Goal: Information Seeking & Learning: Learn about a topic

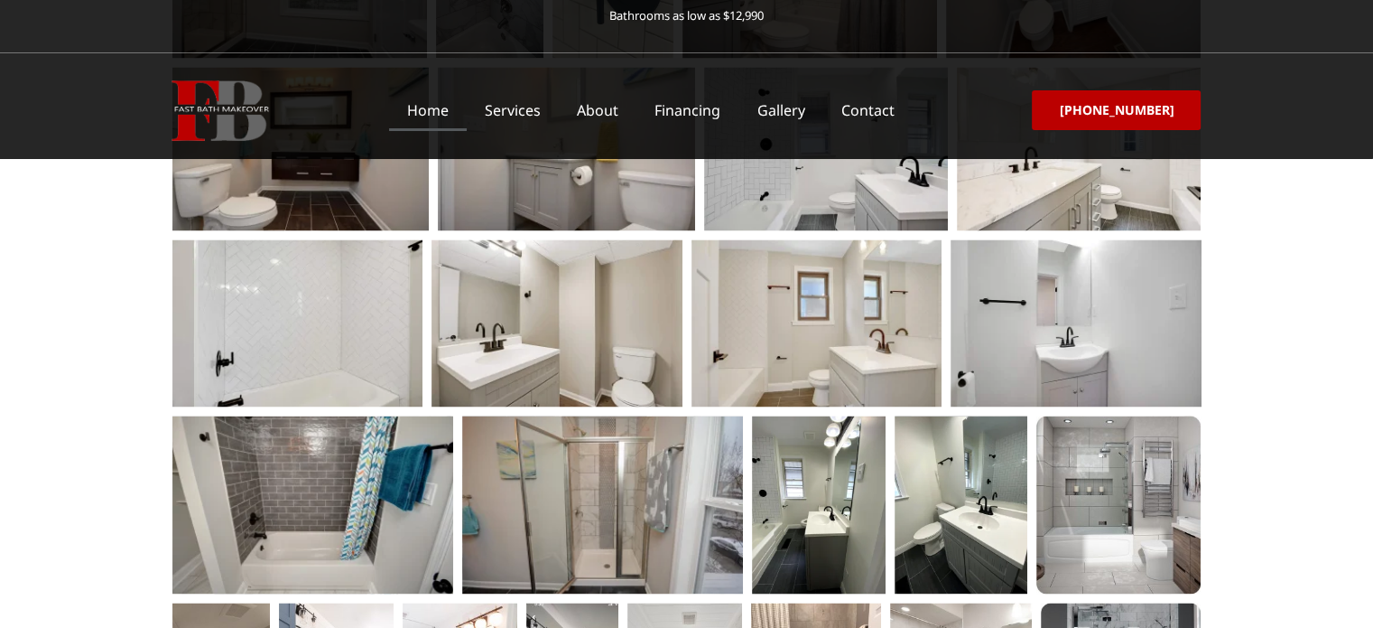
scroll to position [3118, 0]
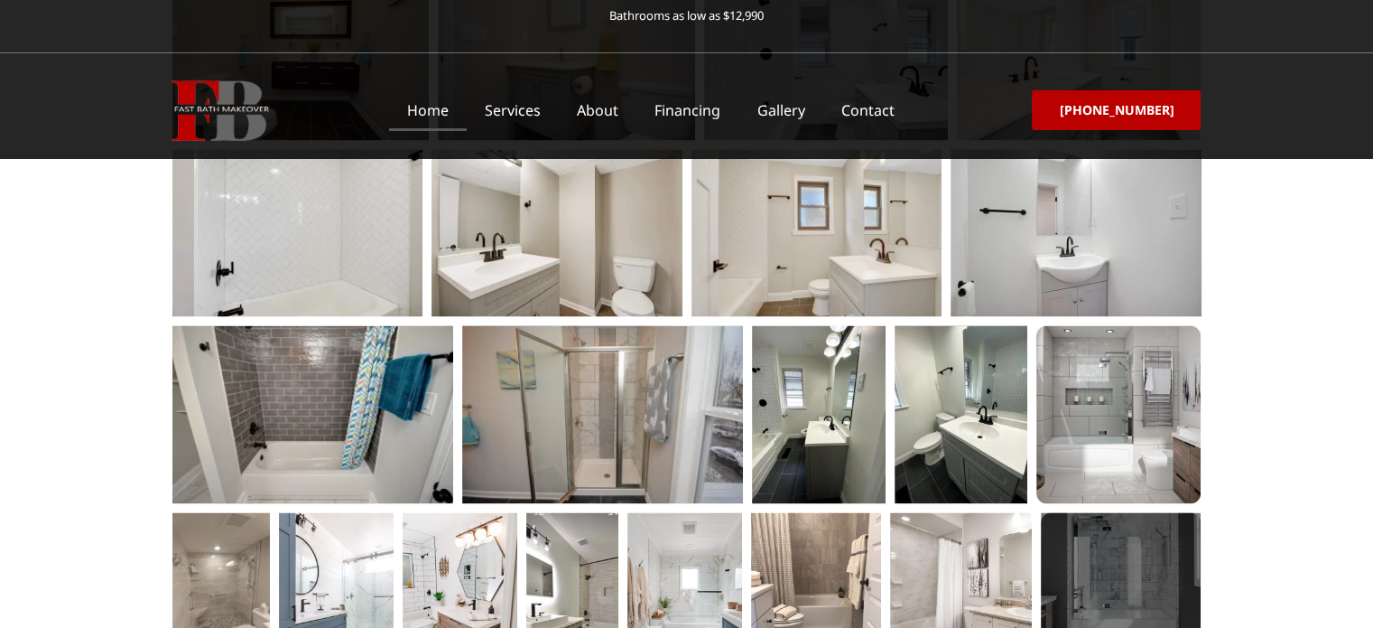
drag, startPoint x: 1108, startPoint y: 490, endPoint x: 1057, endPoint y: 447, distance: 66.6
click at [1057, 512] on div at bounding box center [1121, 598] width 160 height 173
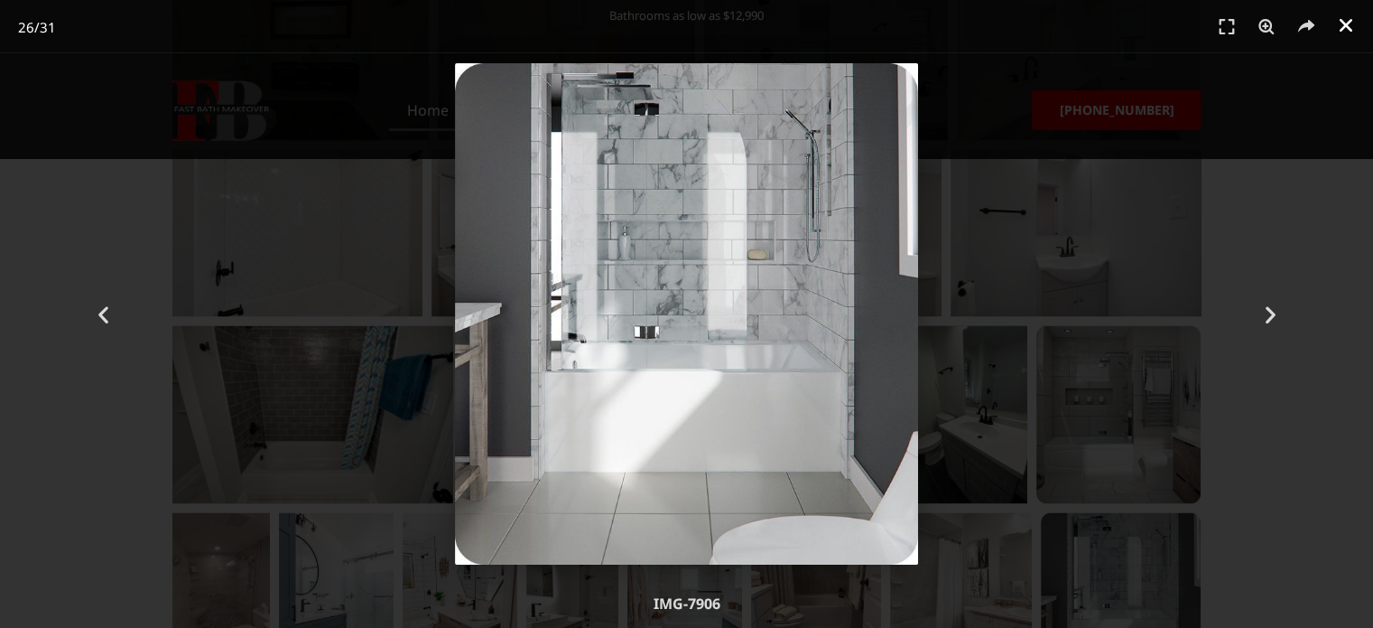
click at [1344, 31] on icon "Close (Esc)" at bounding box center [1346, 25] width 18 height 18
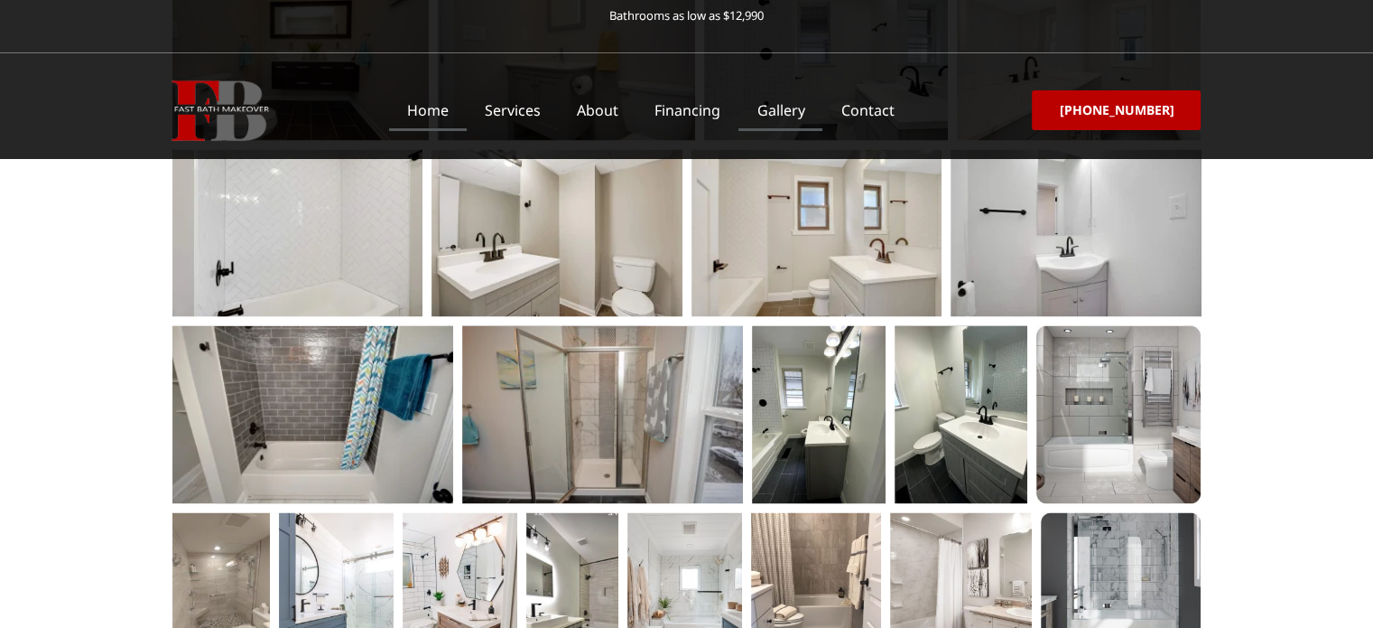
click at [764, 114] on link "Gallery" at bounding box center [781, 110] width 84 height 42
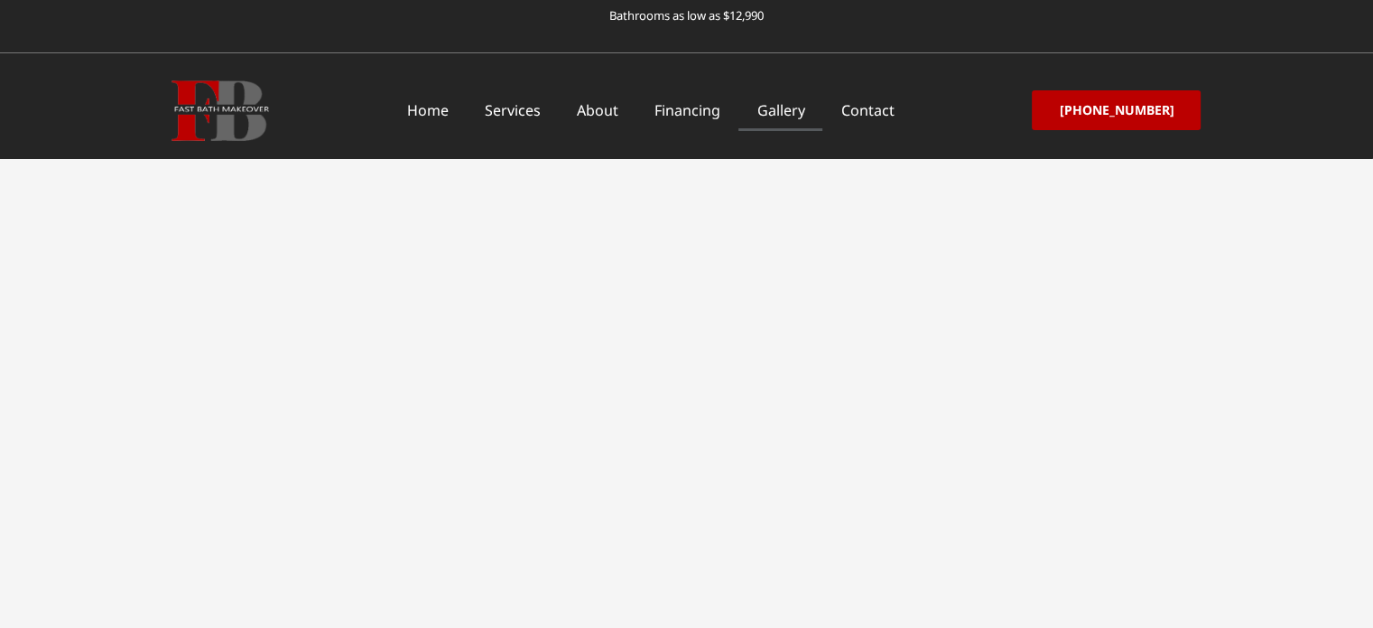
scroll to position [2145, 0]
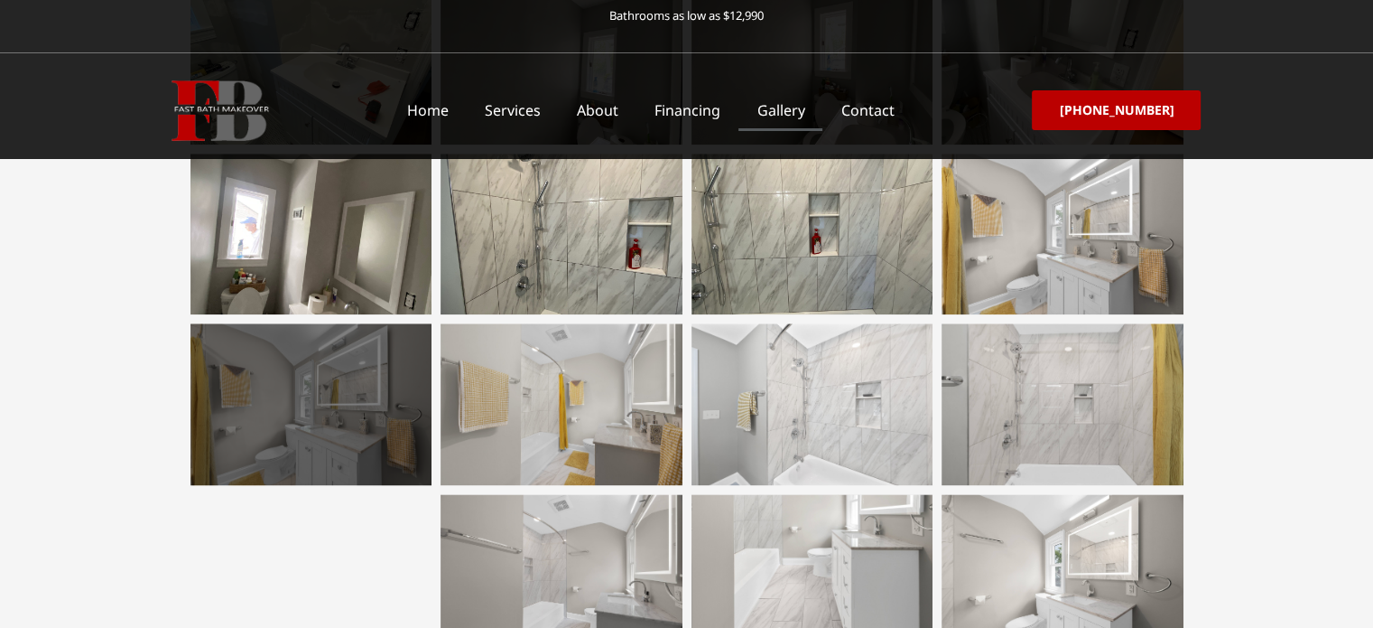
click at [292, 425] on div at bounding box center [312, 403] width 242 height 161
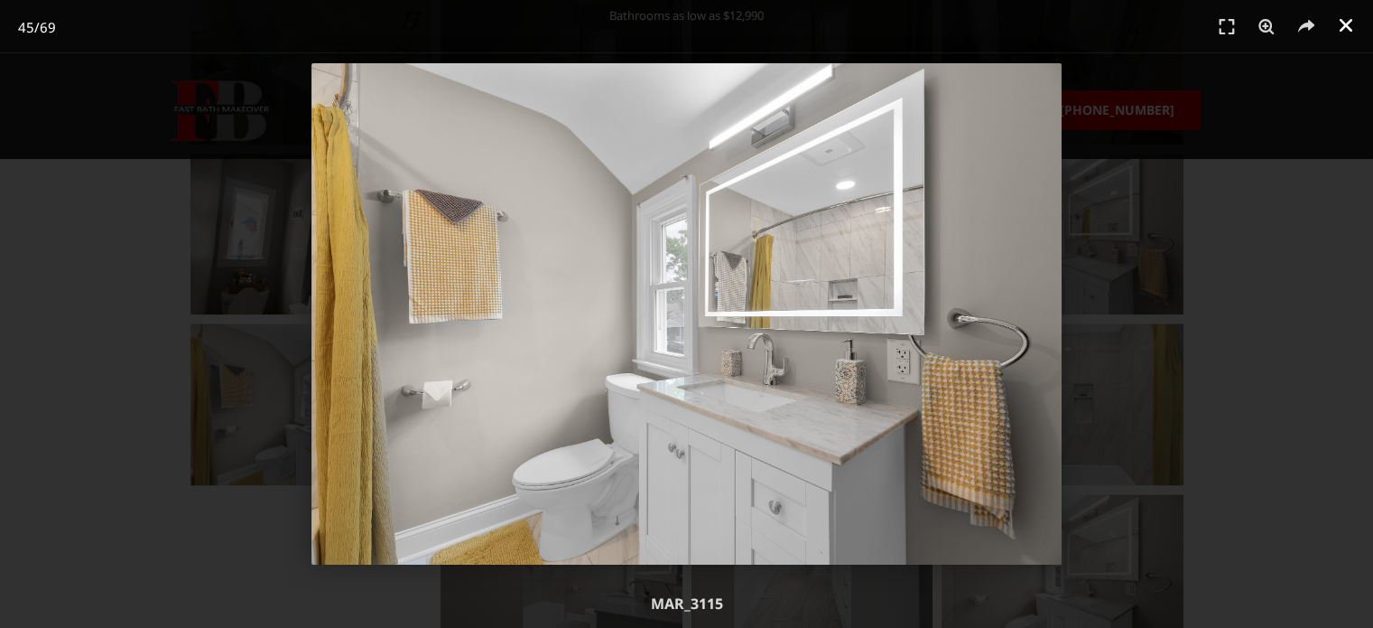
click at [1355, 32] on link "Close (Esc)" at bounding box center [1346, 25] width 27 height 27
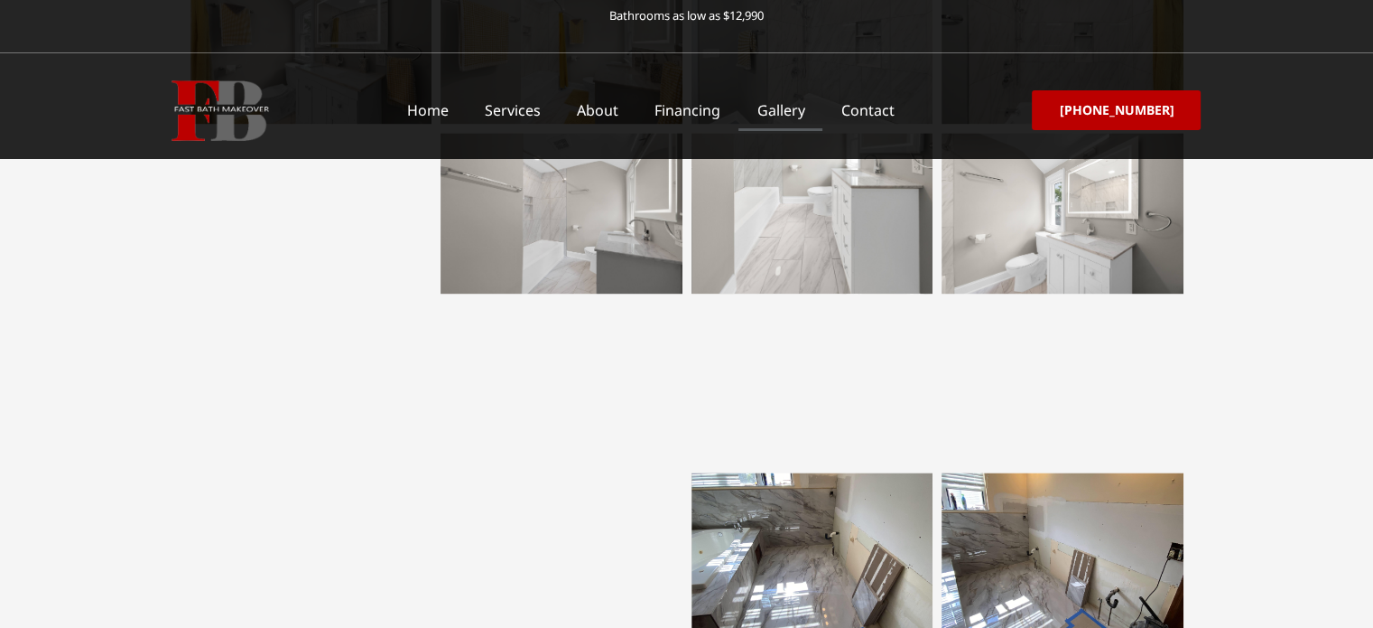
scroll to position [2326, 0]
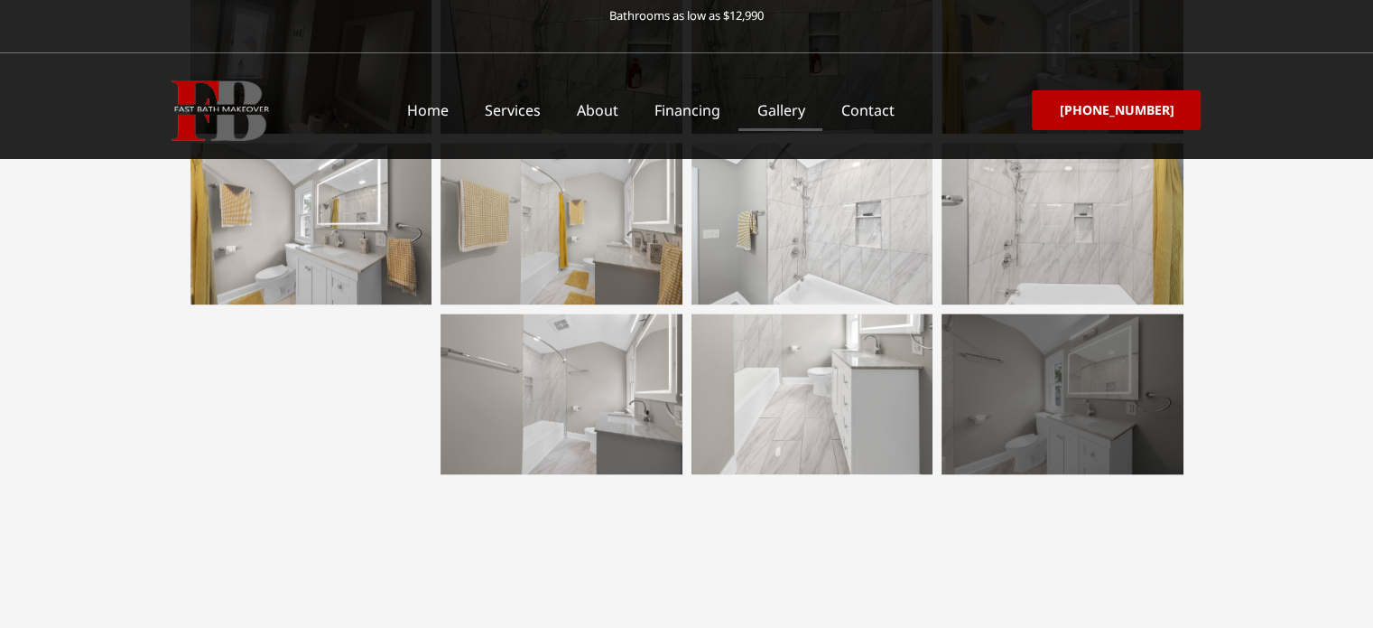
click at [1065, 414] on div at bounding box center [1063, 393] width 242 height 161
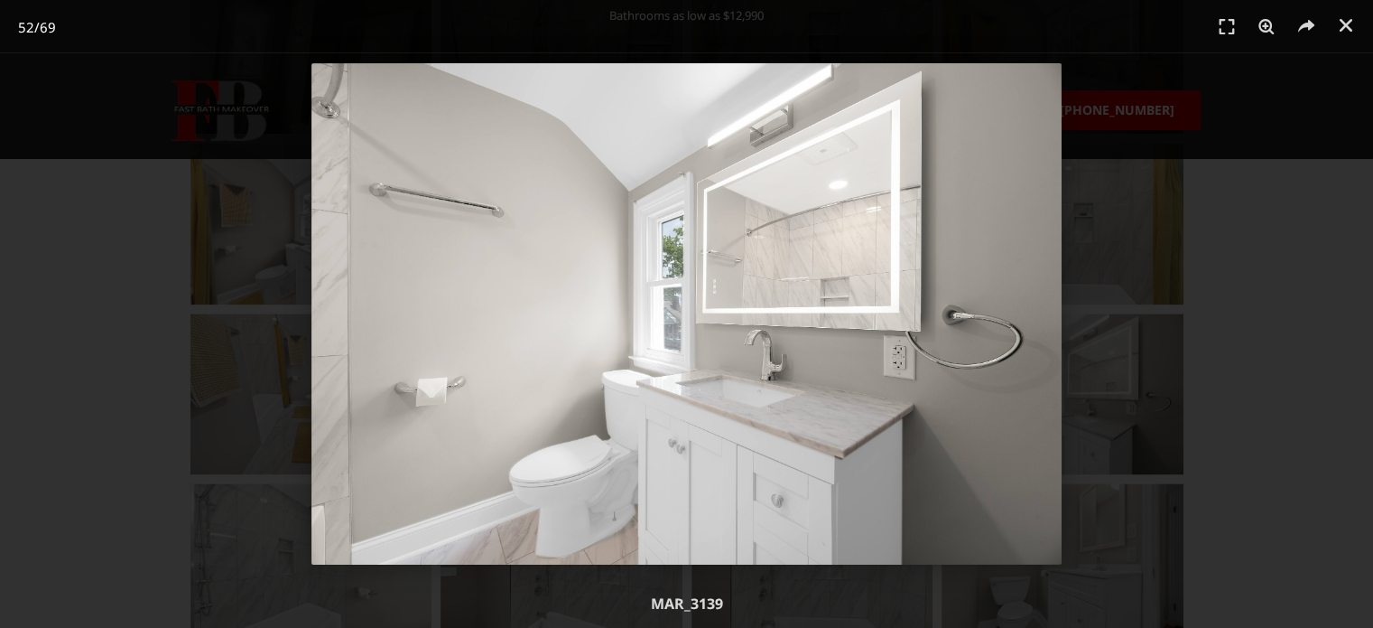
click at [1360, 22] on header "52 / 69" at bounding box center [686, 27] width 1373 height 54
click at [1345, 21] on icon "Close (Esc)" at bounding box center [1346, 25] width 18 height 18
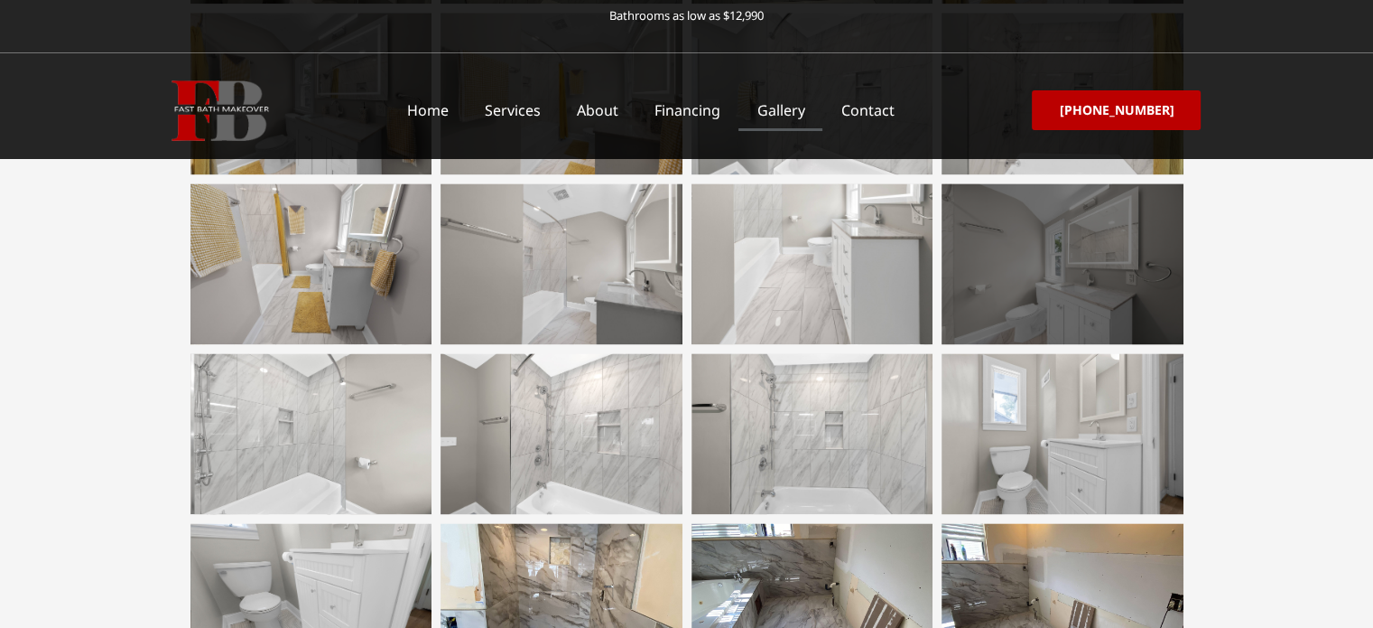
scroll to position [2507, 0]
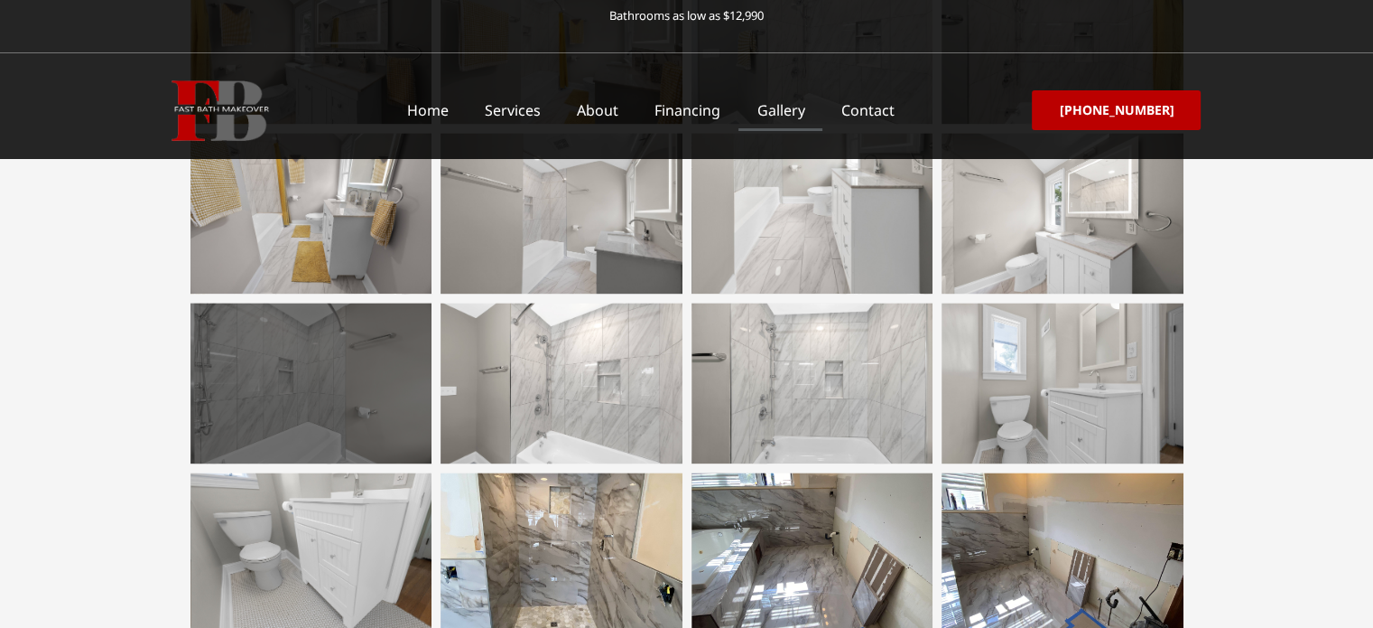
click at [384, 395] on div at bounding box center [312, 382] width 242 height 161
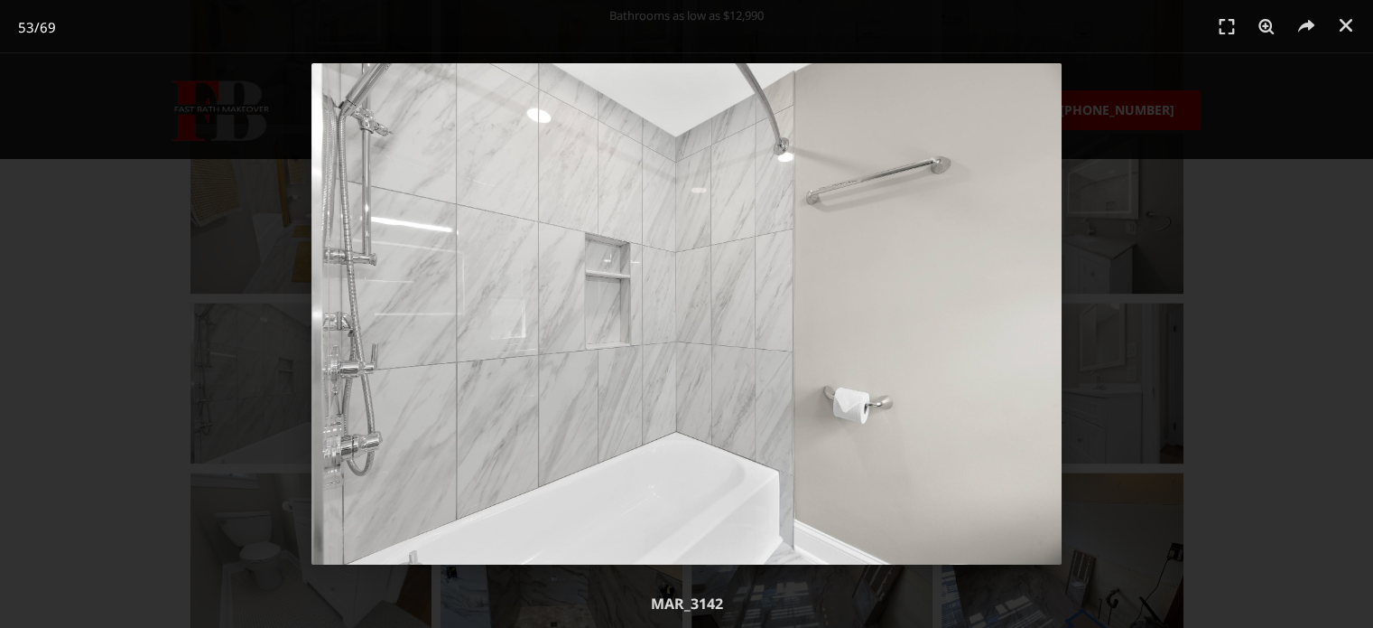
click at [1331, 23] on header "53 / 69" at bounding box center [686, 27] width 1373 height 54
click at [1336, 22] on link "Close (Esc)" at bounding box center [1346, 25] width 27 height 27
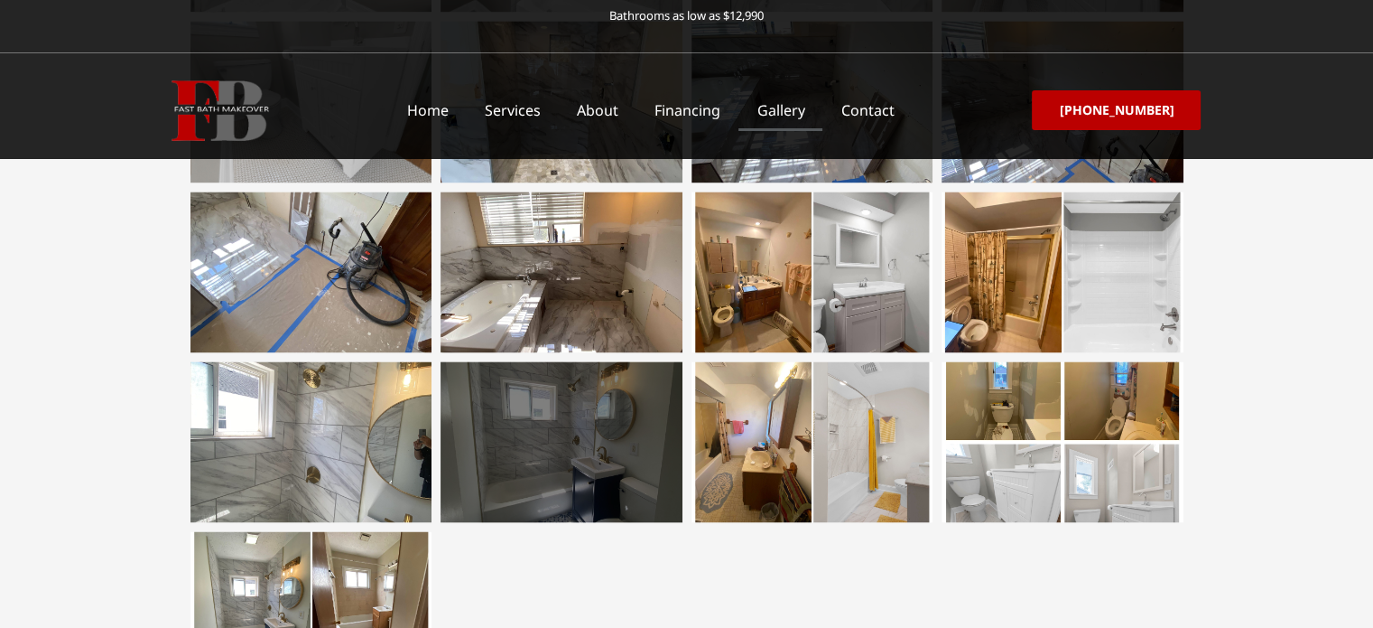
scroll to position [3139, 0]
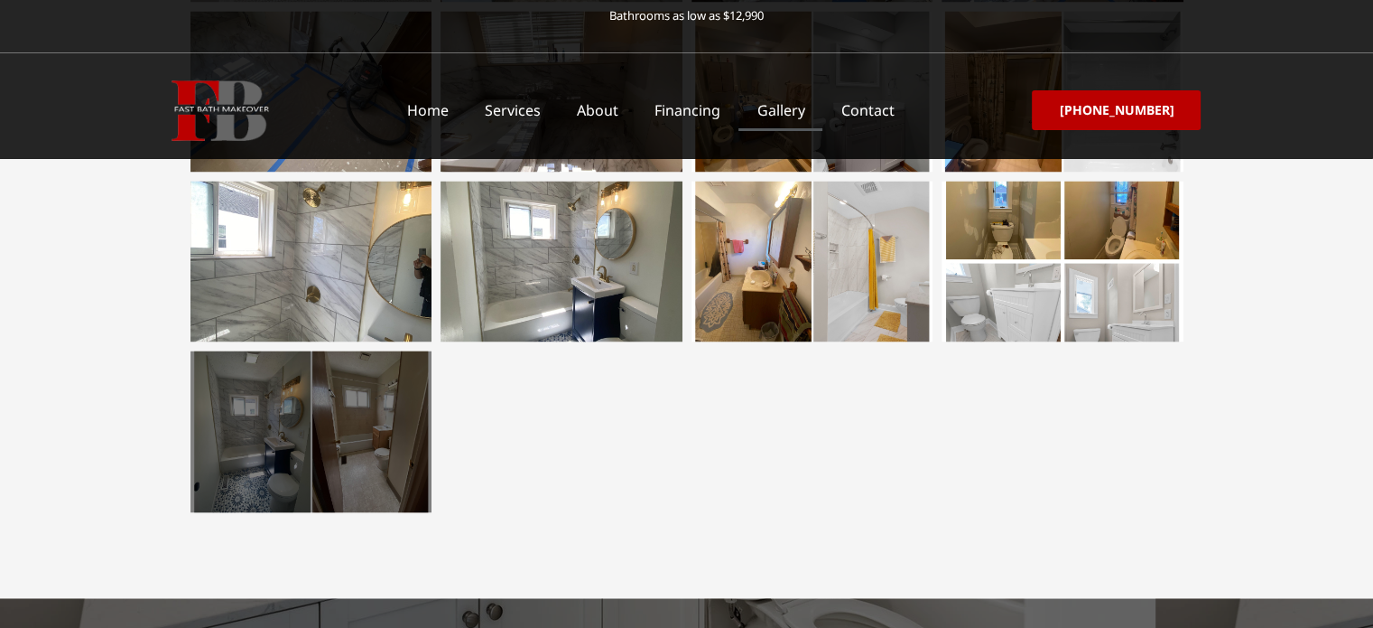
drag, startPoint x: 351, startPoint y: 429, endPoint x: 234, endPoint y: 459, distance: 121.1
click at [234, 459] on div at bounding box center [312, 430] width 242 height 161
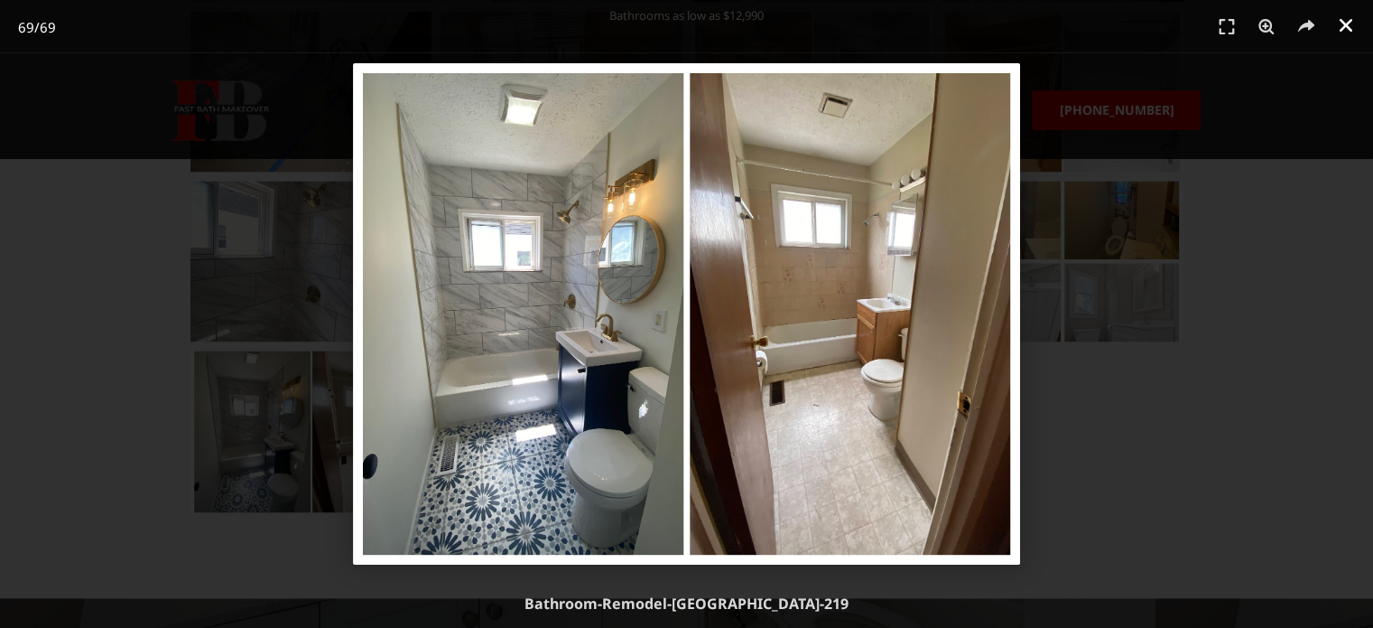
click at [1351, 29] on icon "Close (Esc)" at bounding box center [1346, 25] width 18 height 18
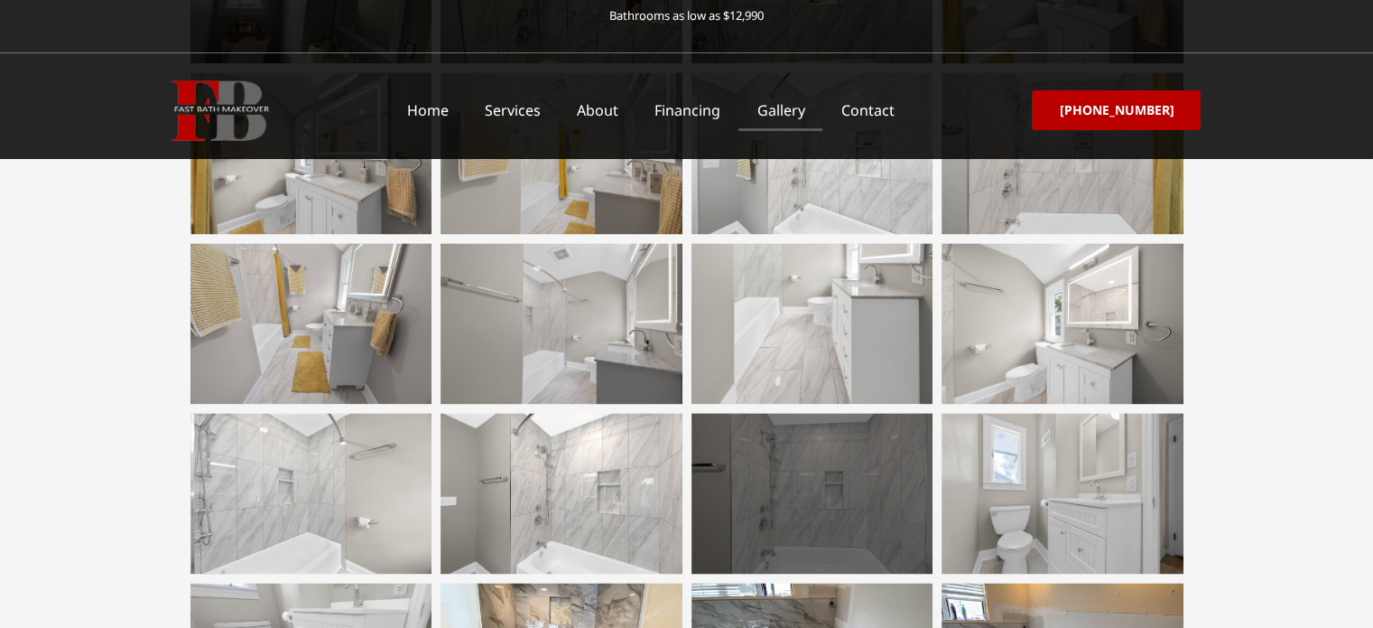
scroll to position [2236, 0]
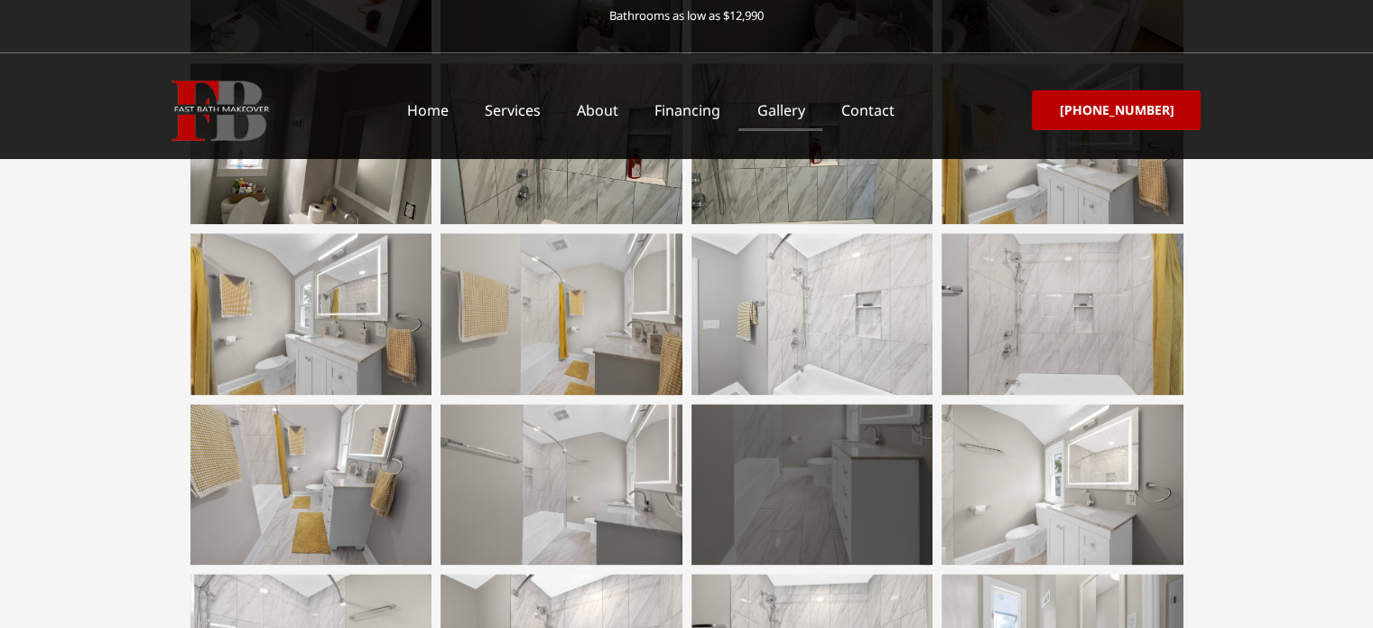
click at [819, 483] on div at bounding box center [813, 484] width 242 height 161
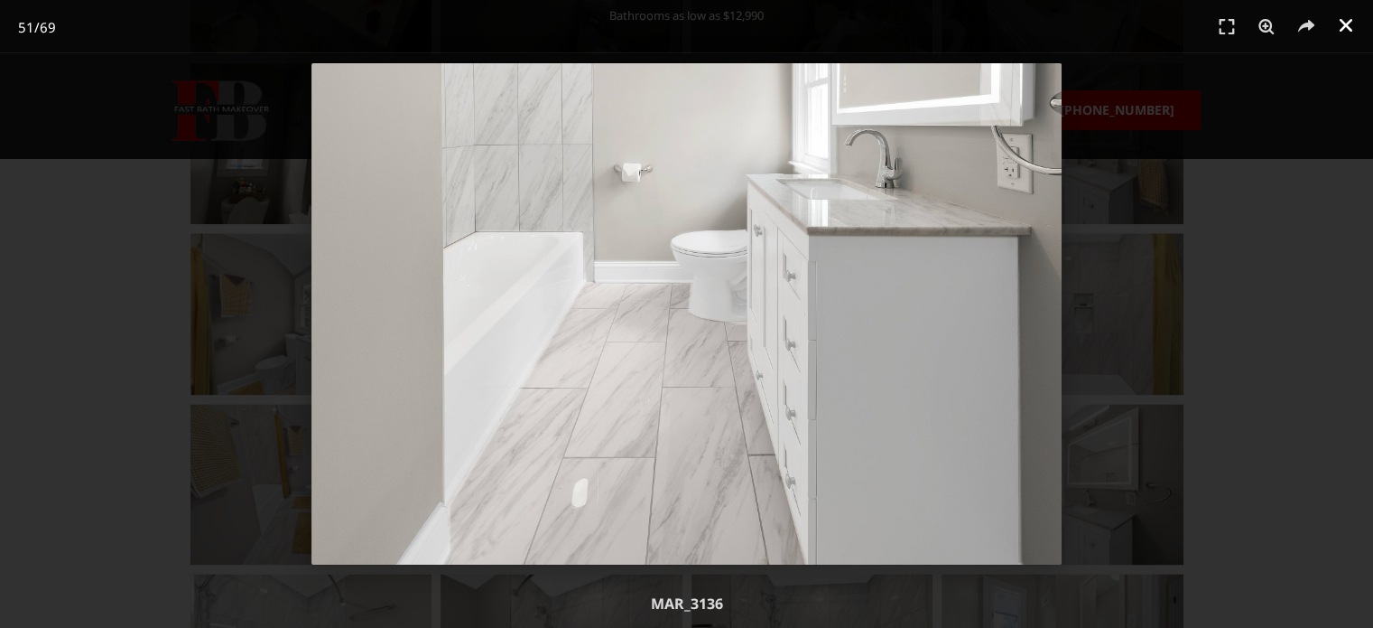
click at [1355, 27] on link "Close (Esc)" at bounding box center [1346, 25] width 27 height 27
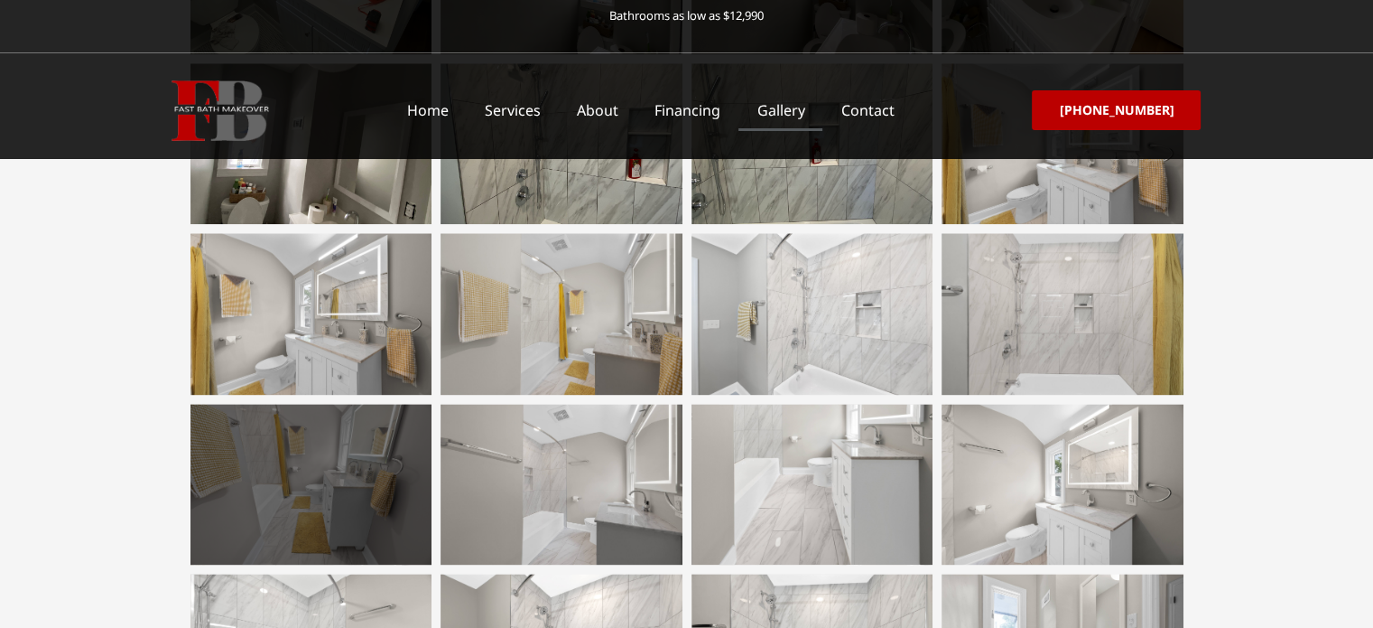
click at [361, 449] on div at bounding box center [312, 484] width 242 height 161
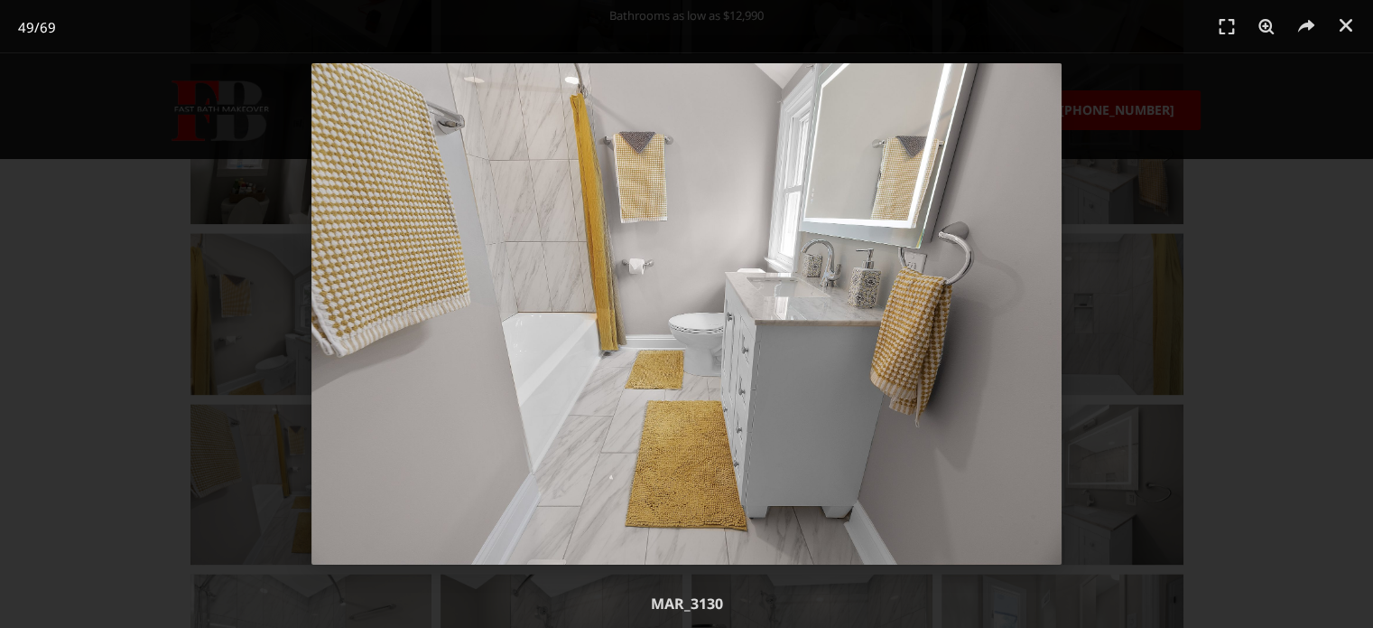
click at [1275, 197] on div "49 / 69" at bounding box center [686, 313] width 1247 height 501
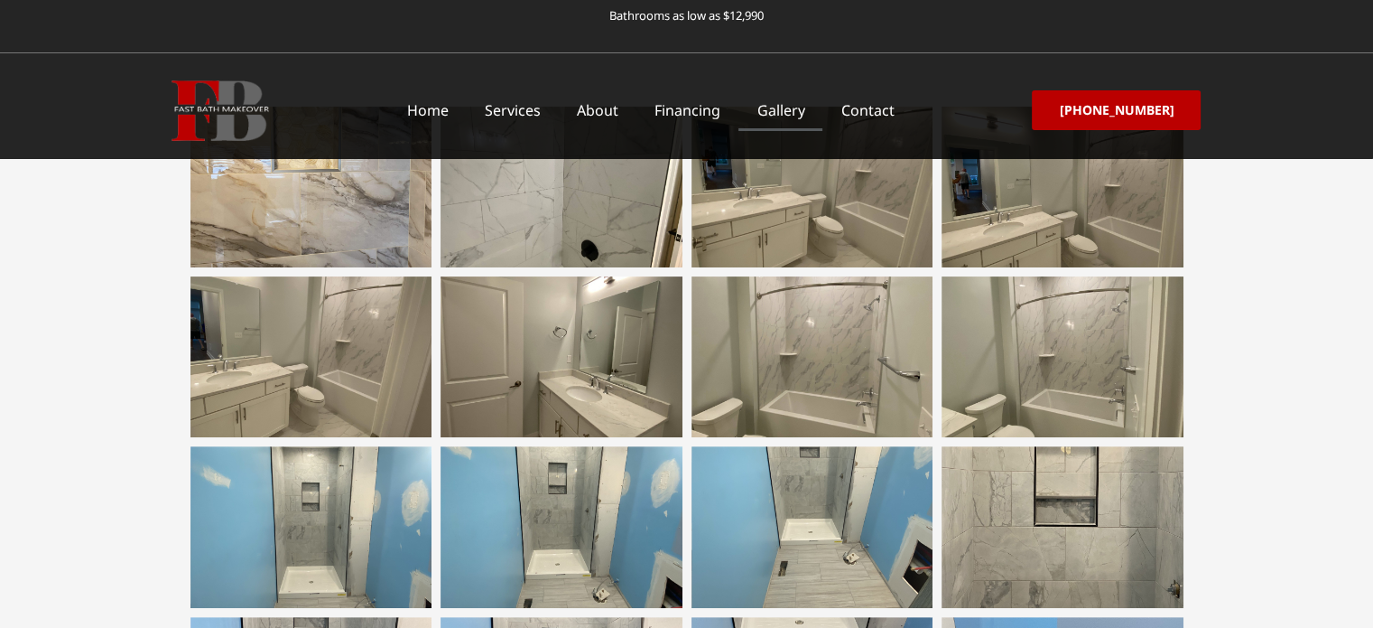
scroll to position [430, 0]
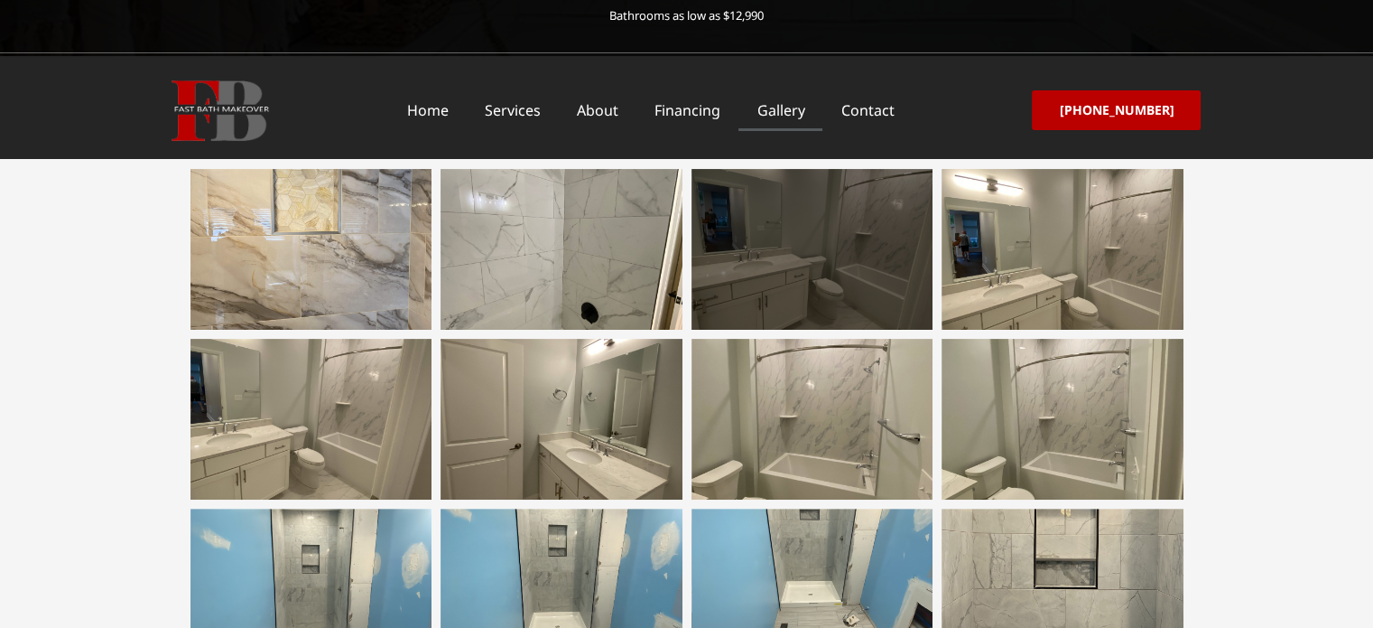
click at [827, 226] on div at bounding box center [813, 249] width 242 height 161
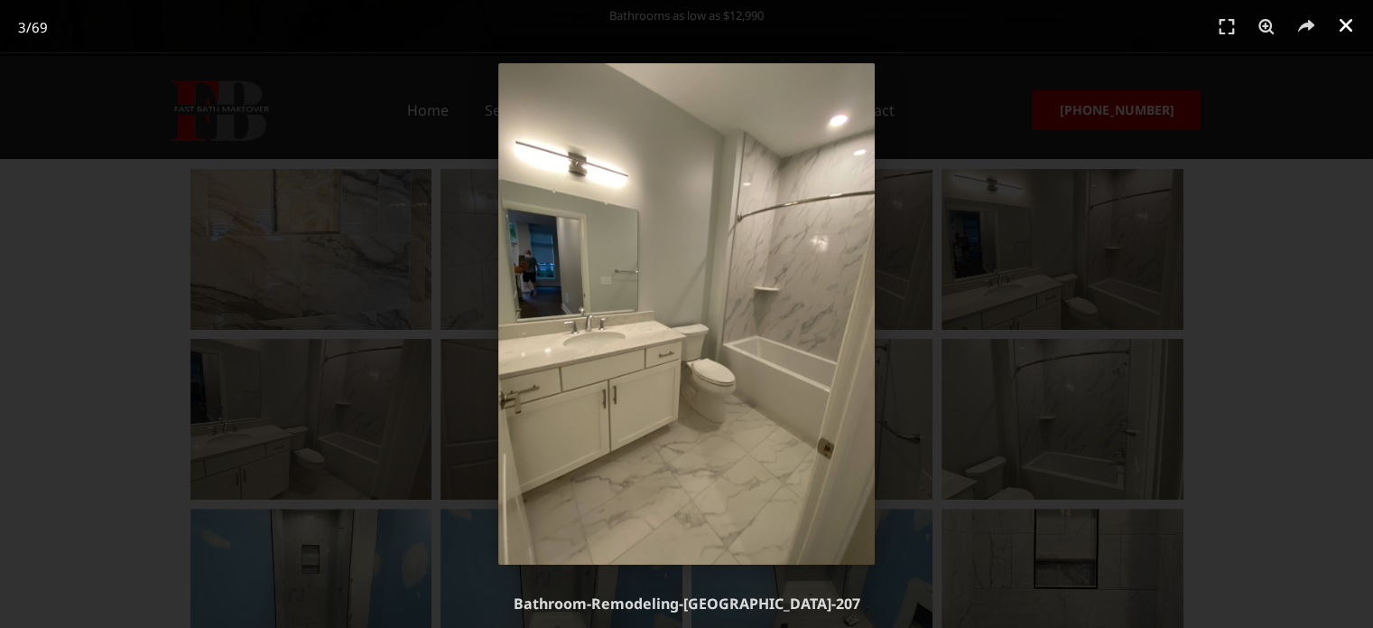
click at [1339, 33] on icon "Close (Esc)" at bounding box center [1346, 25] width 18 height 18
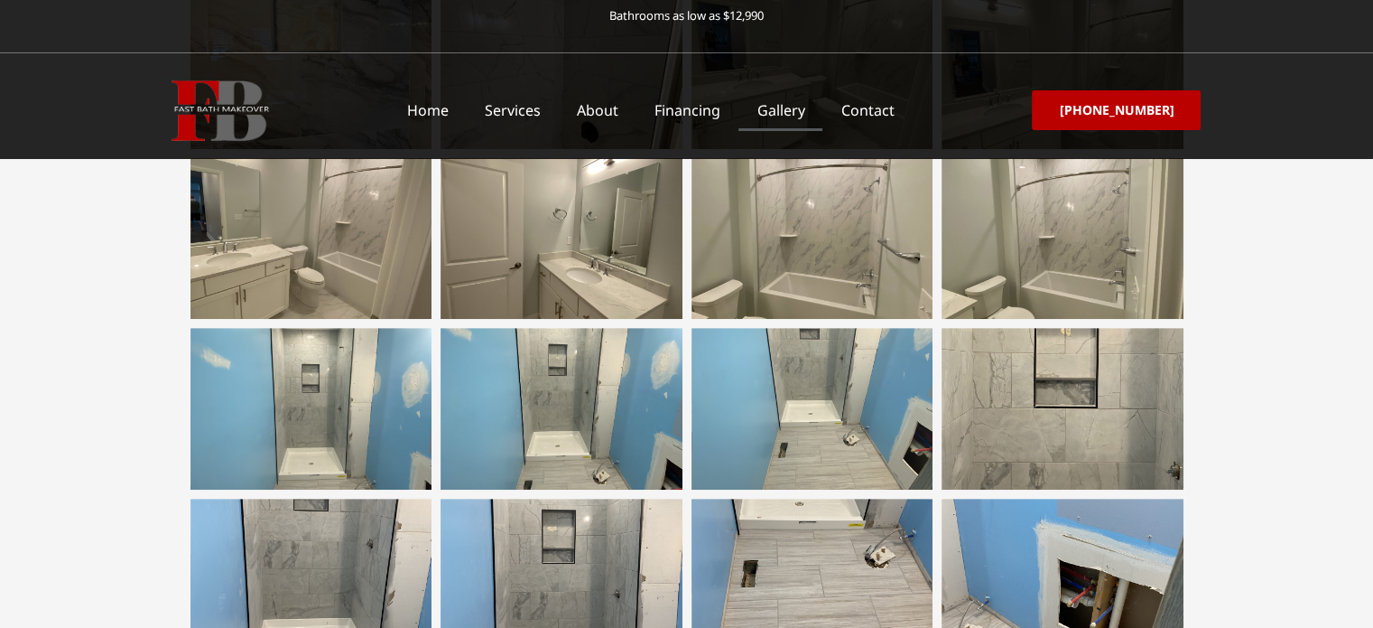
scroll to position [1242, 0]
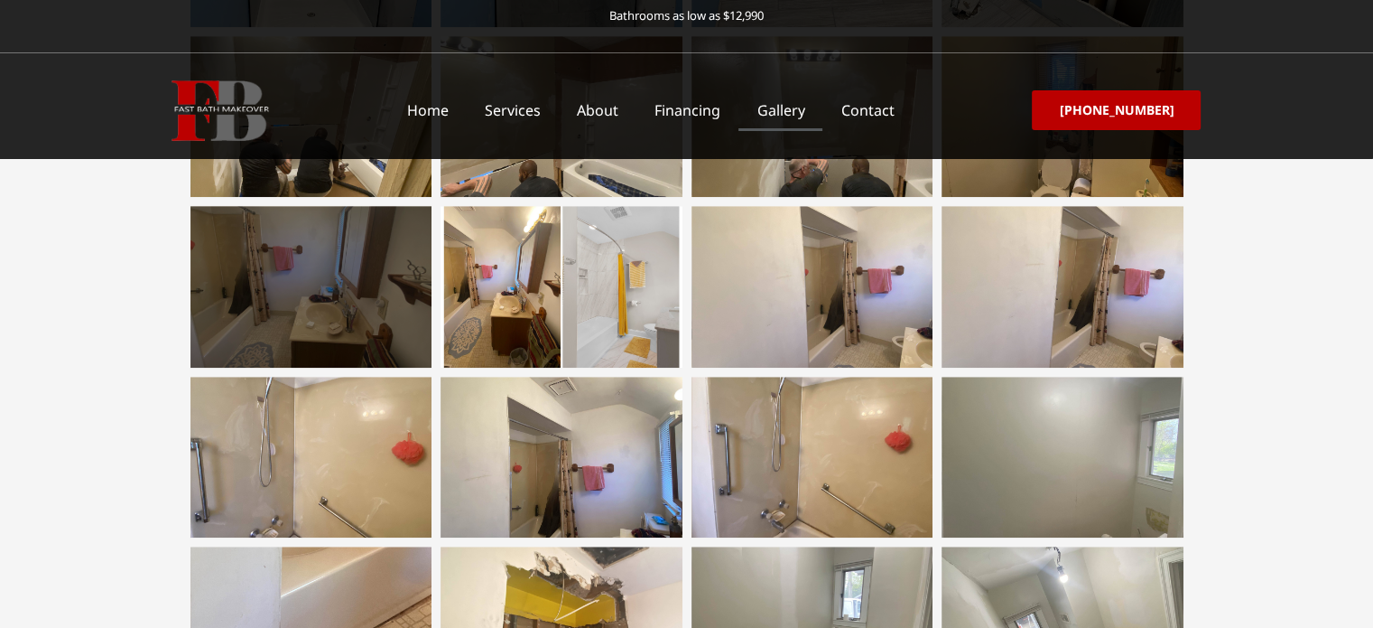
click at [367, 272] on div at bounding box center [312, 286] width 242 height 161
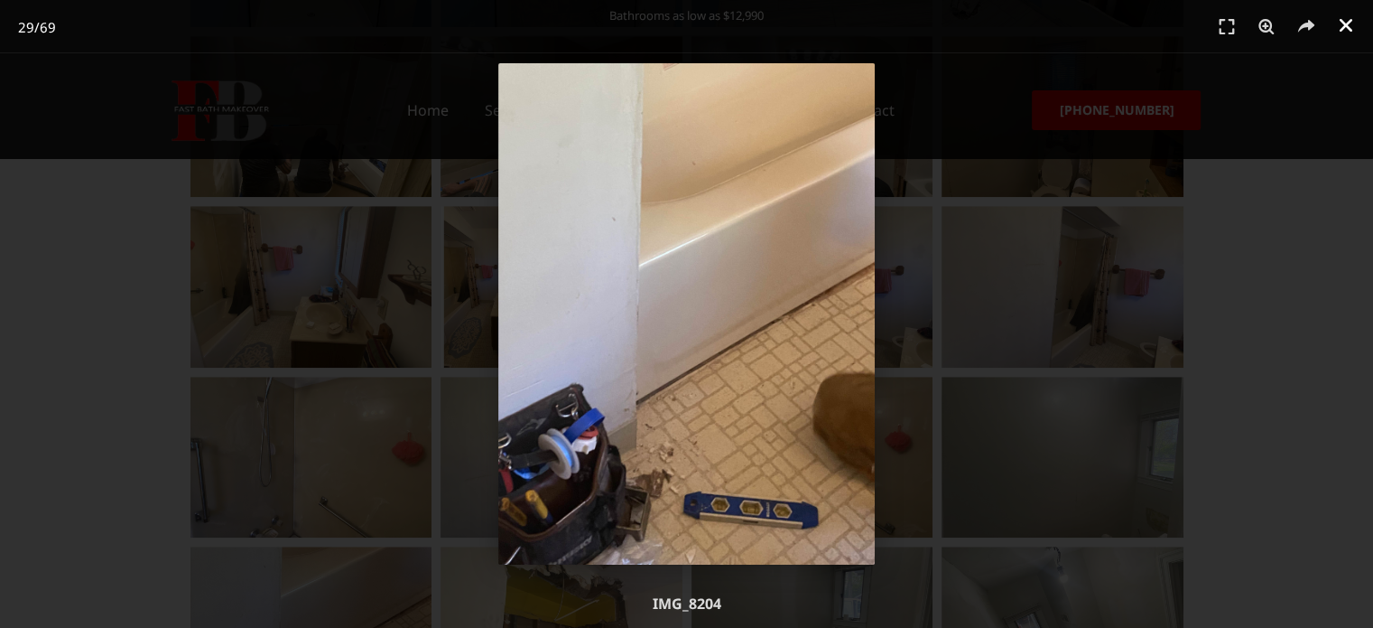
click at [1335, 16] on link "Close (Esc)" at bounding box center [1346, 25] width 27 height 27
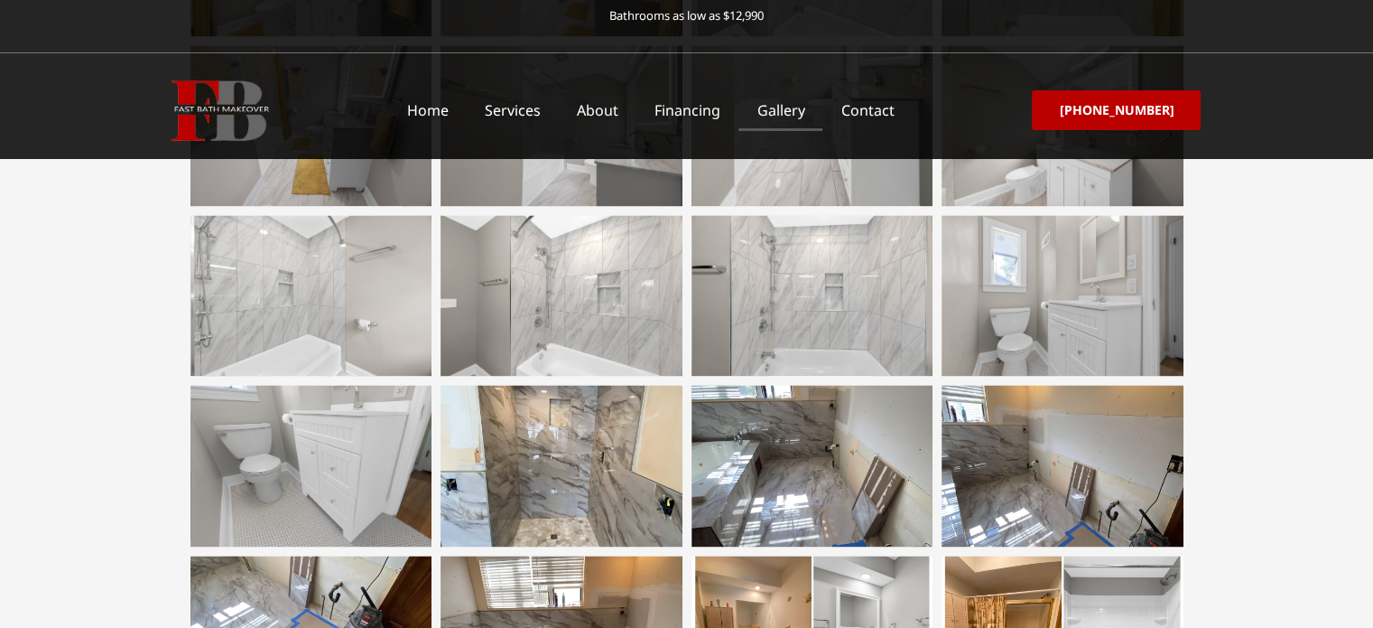
scroll to position [2597, 0]
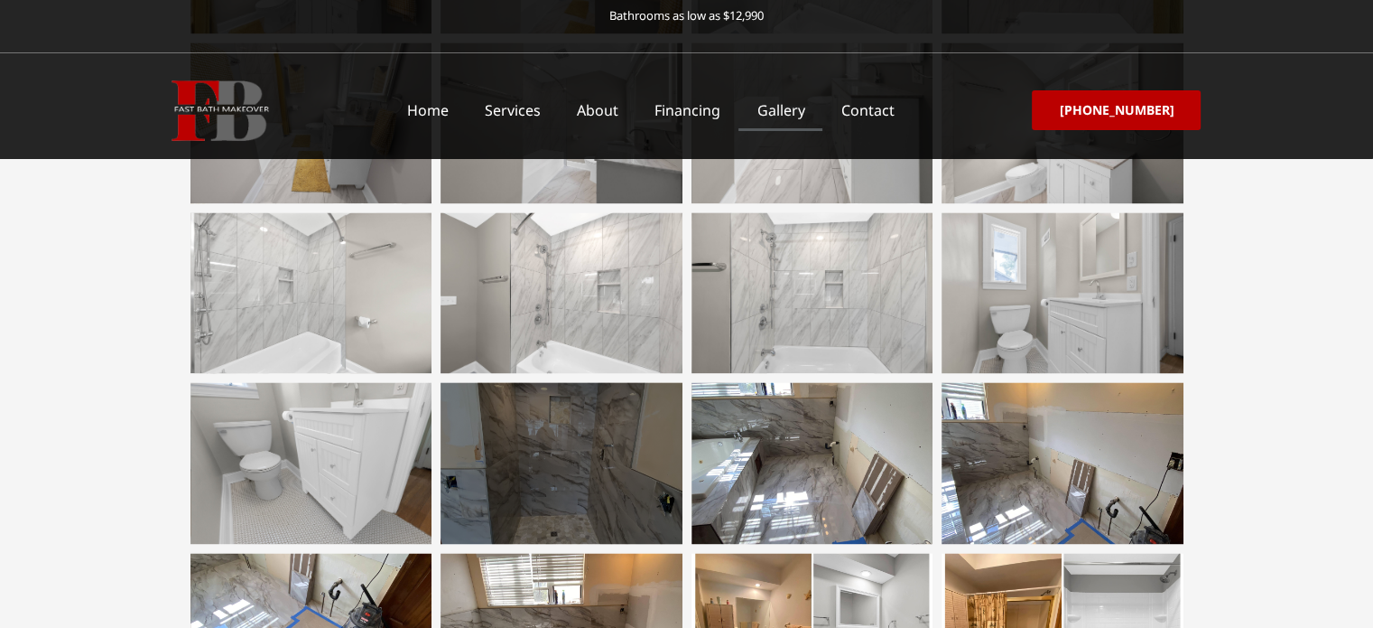
click at [601, 472] on div at bounding box center [562, 462] width 242 height 161
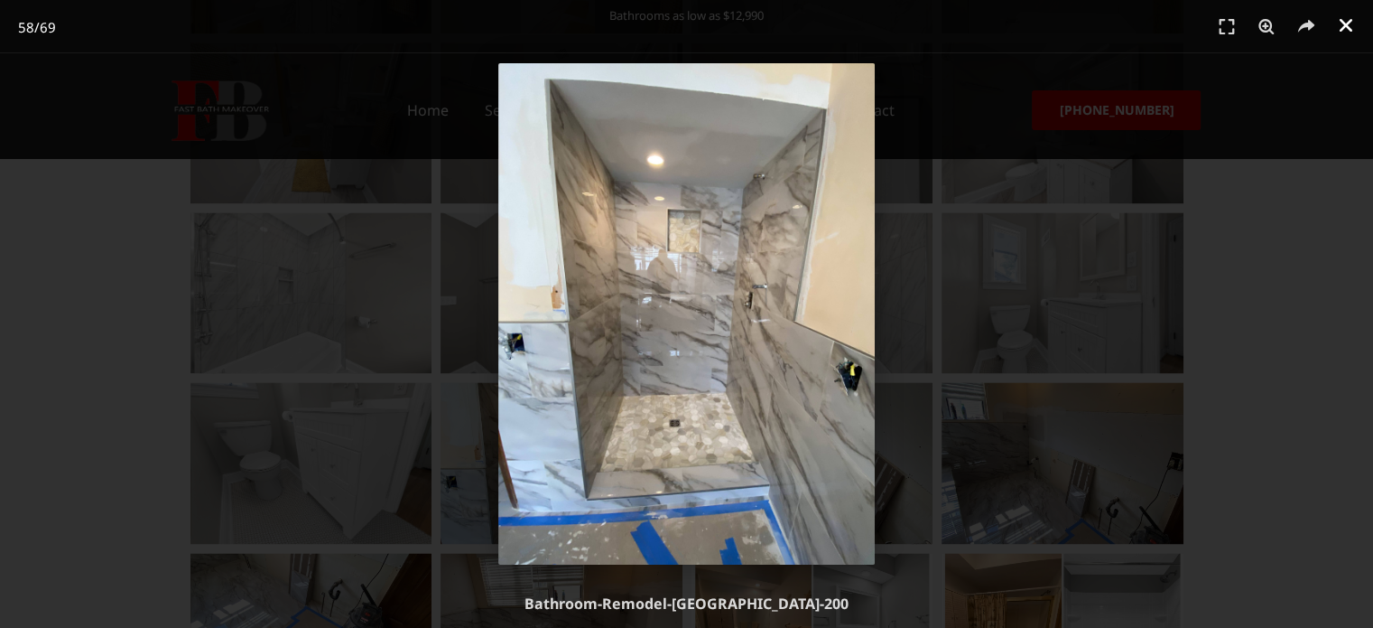
click at [1336, 21] on link "Close (Esc)" at bounding box center [1346, 25] width 27 height 27
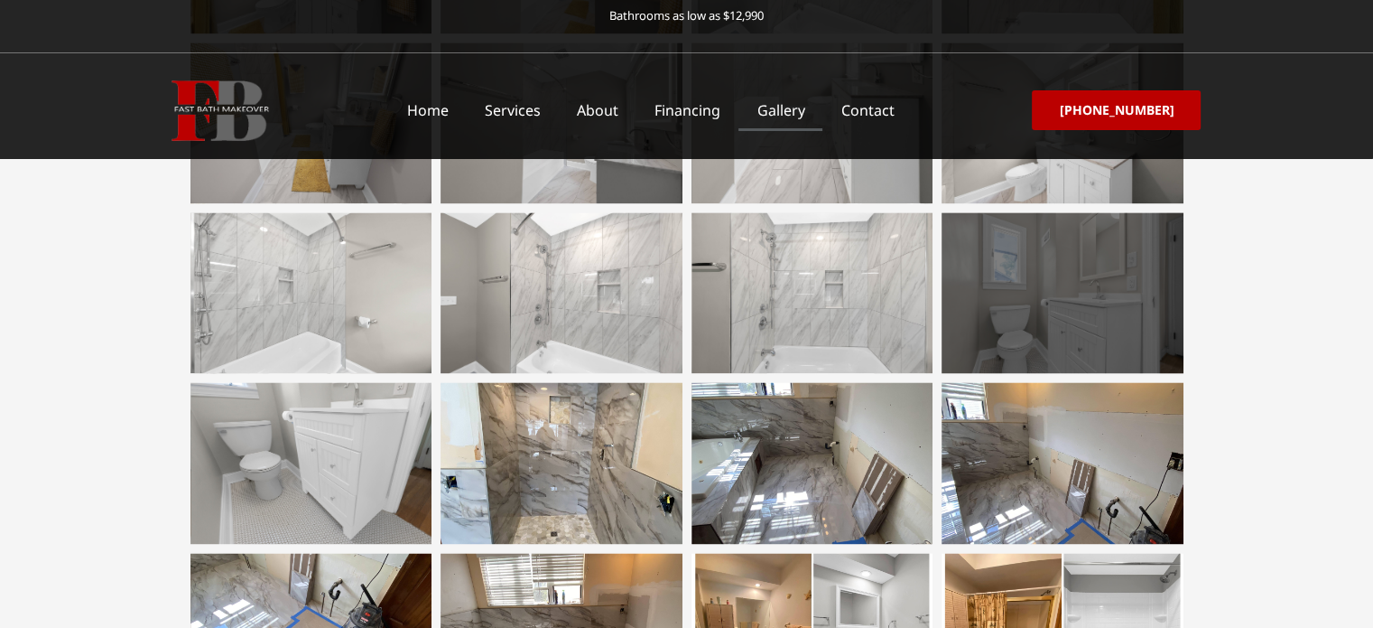
click at [1067, 295] on div at bounding box center [1063, 292] width 242 height 161
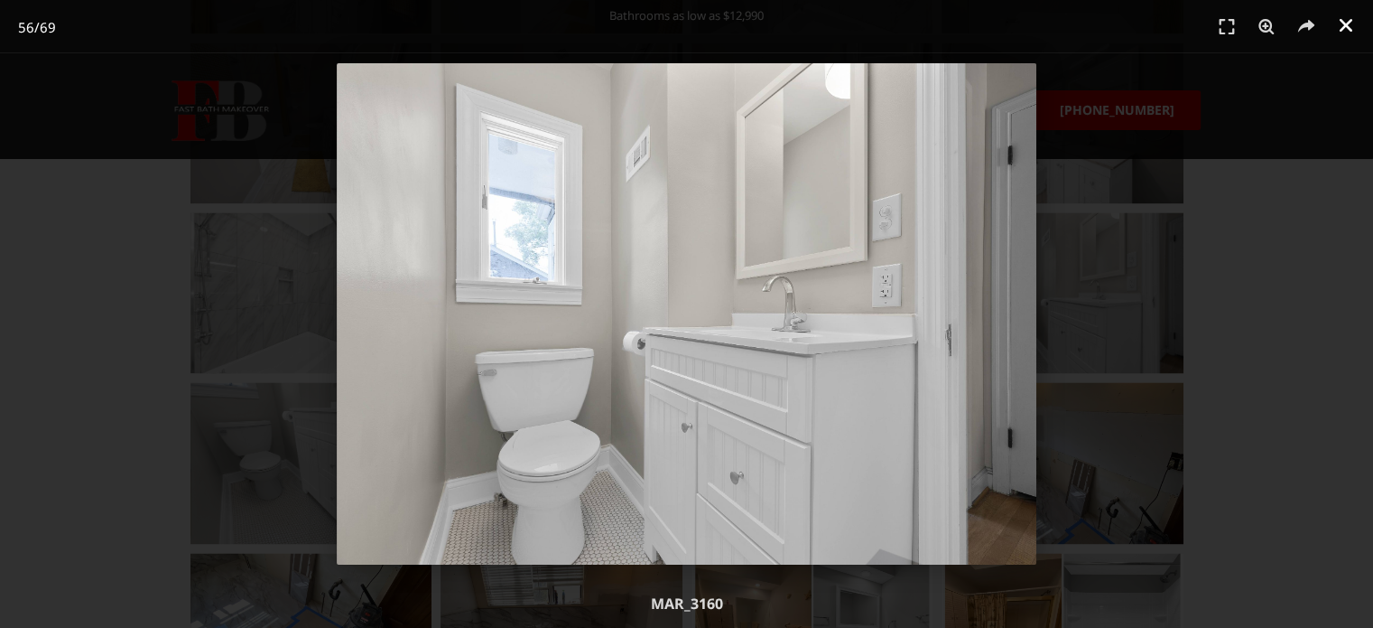
click at [1342, 33] on icon "Close (Esc)" at bounding box center [1346, 25] width 18 height 18
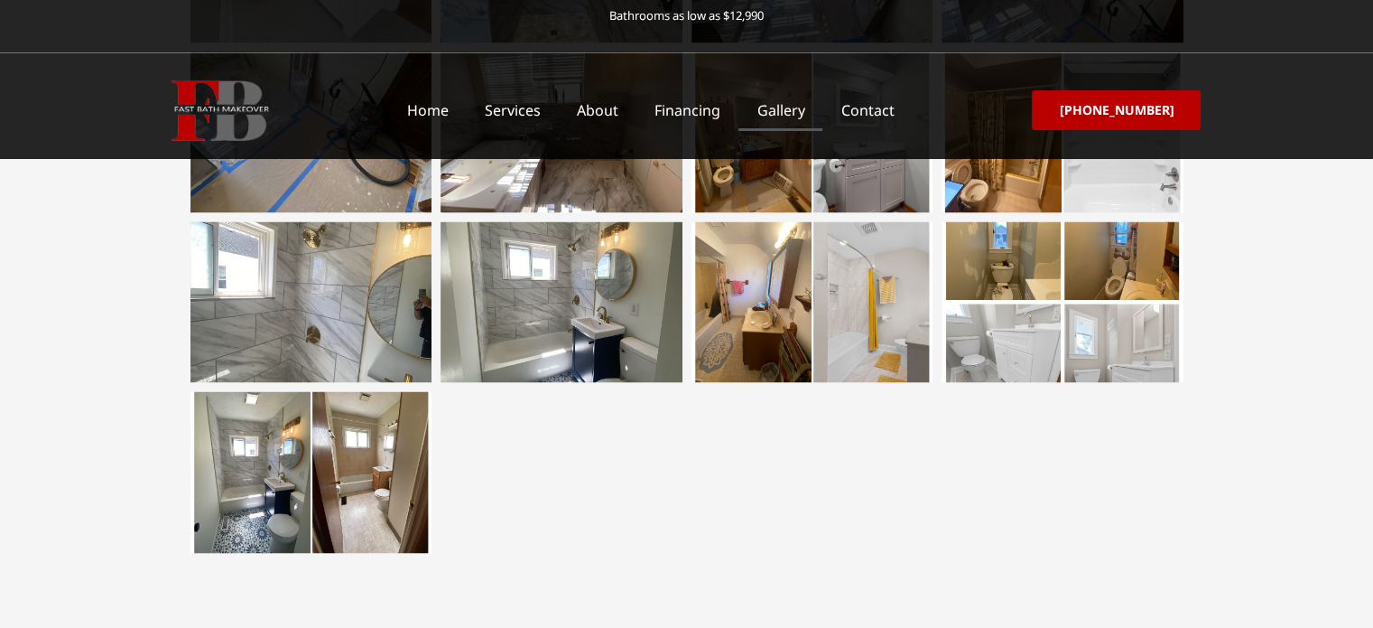
scroll to position [3048, 0]
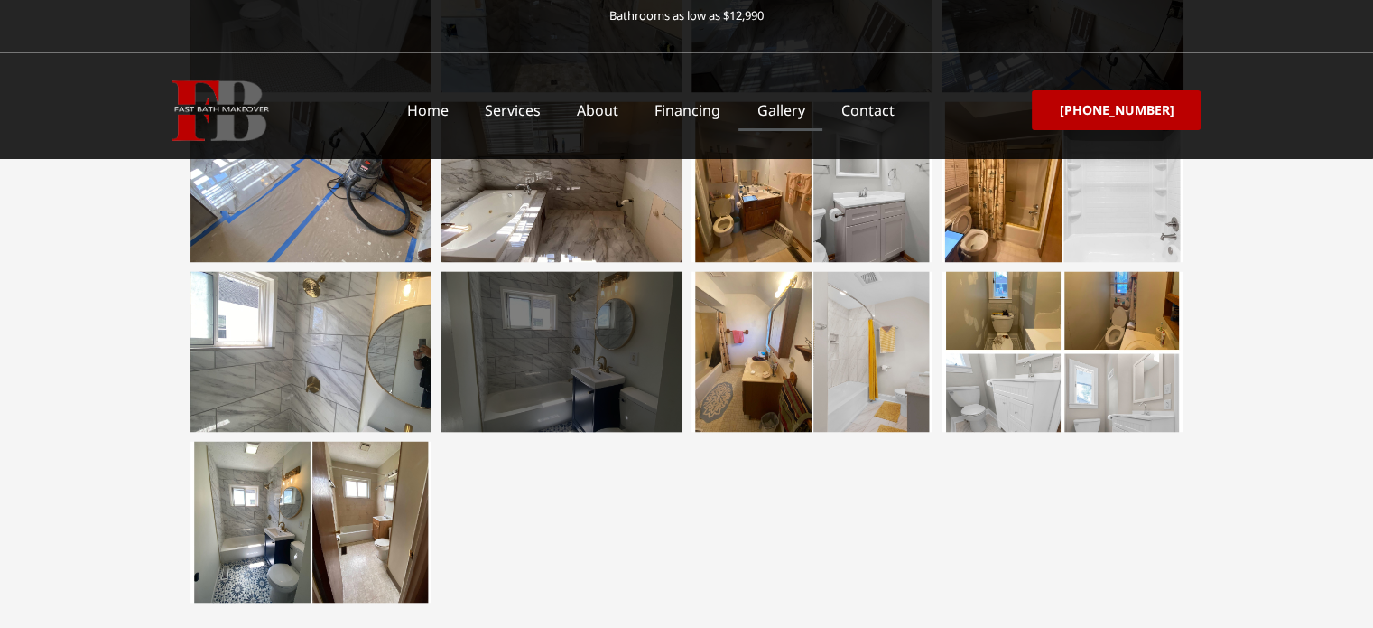
click at [637, 378] on div at bounding box center [562, 351] width 242 height 161
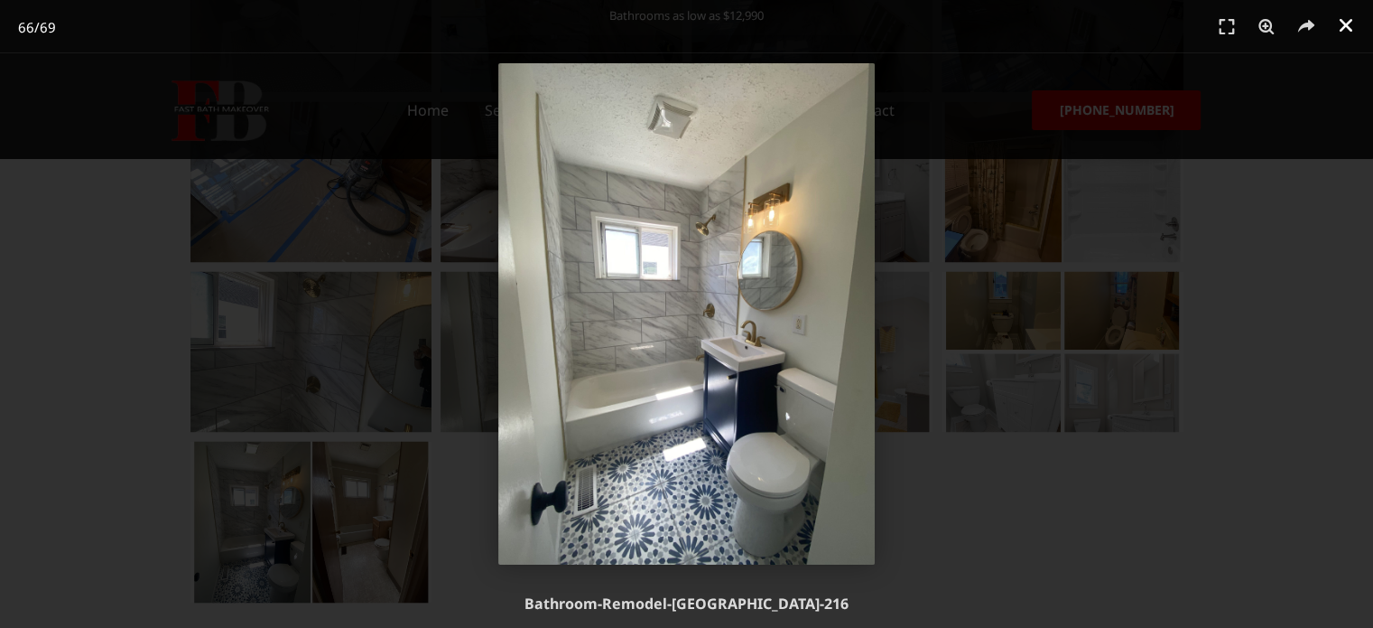
click at [1346, 28] on icon "Close (Esc)" at bounding box center [1346, 25] width 18 height 18
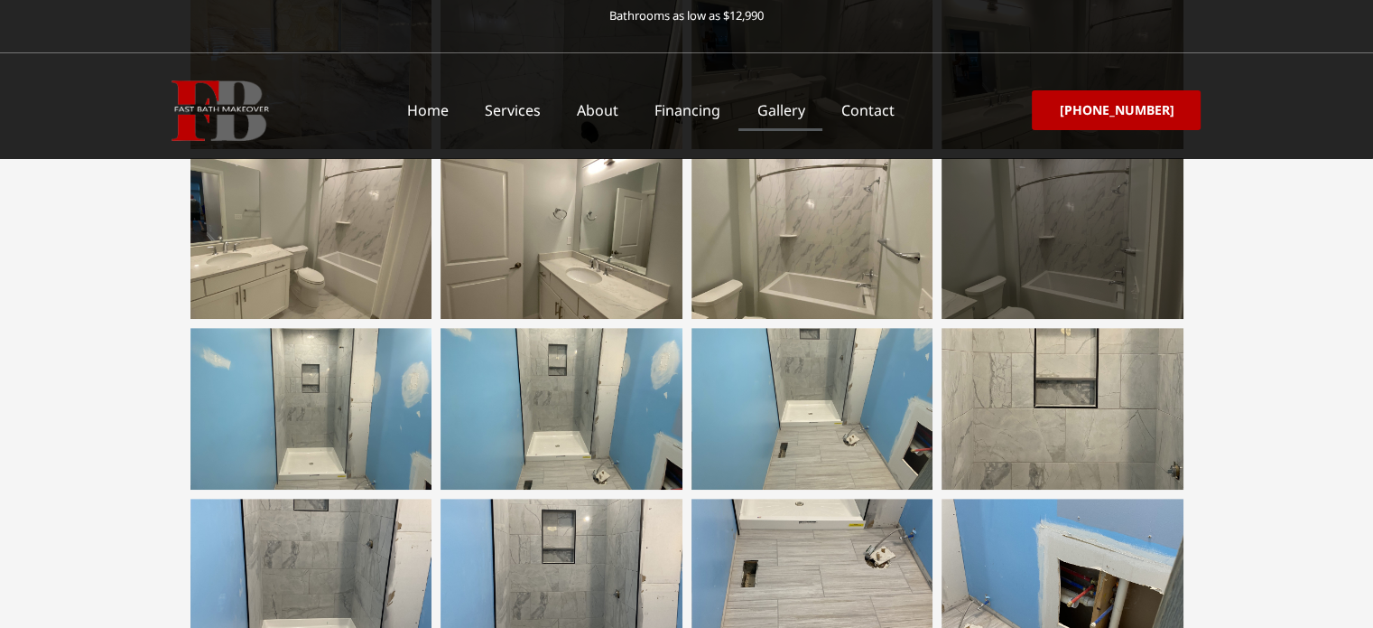
scroll to position [0, 0]
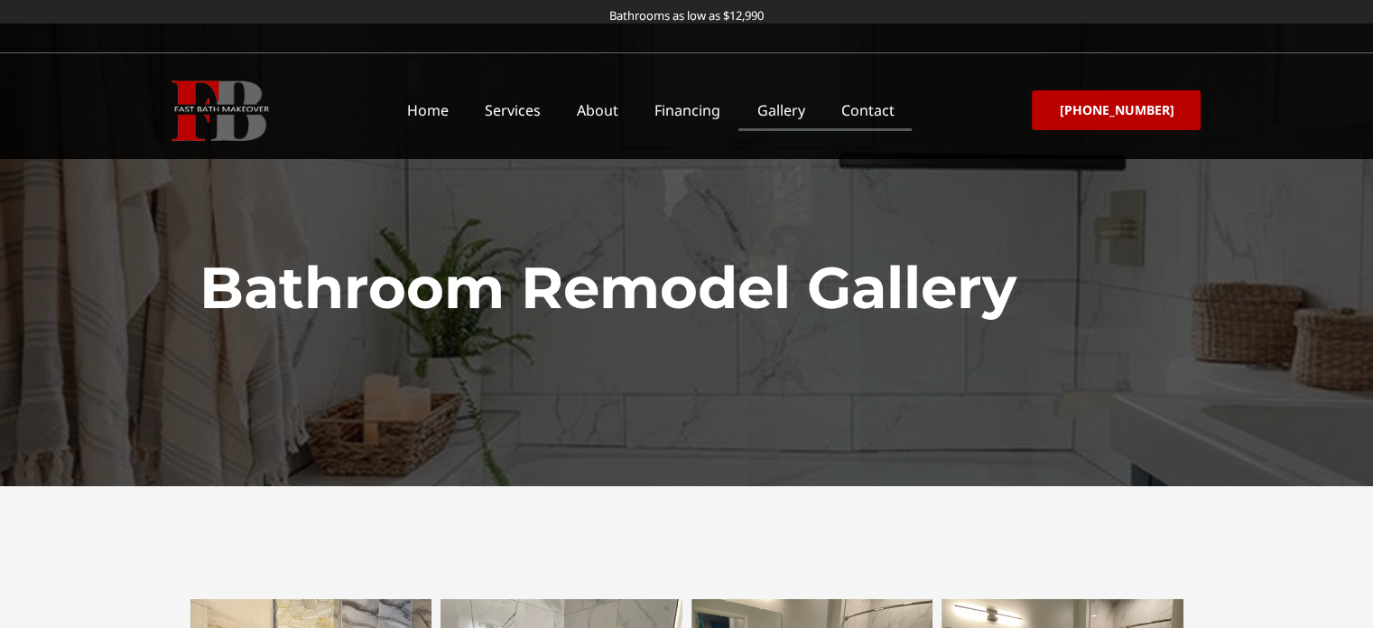
click at [874, 110] on link "Contact" at bounding box center [867, 110] width 89 height 42
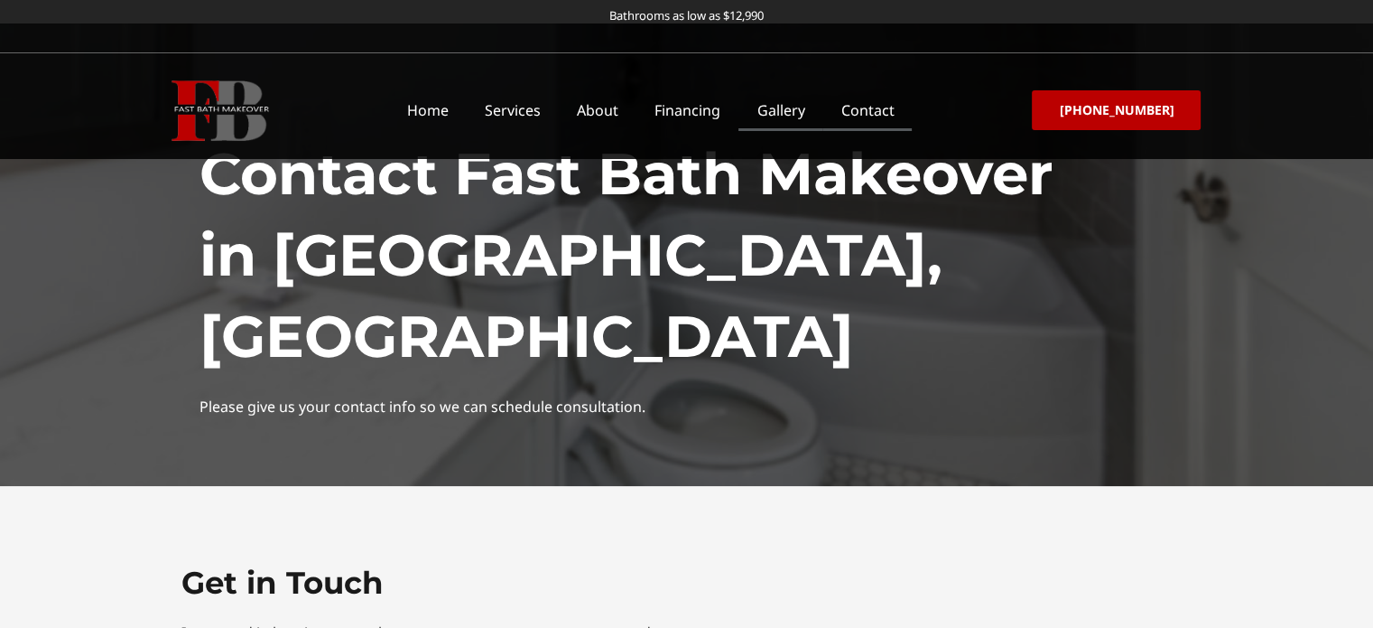
click at [812, 115] on link "Gallery" at bounding box center [781, 110] width 84 height 42
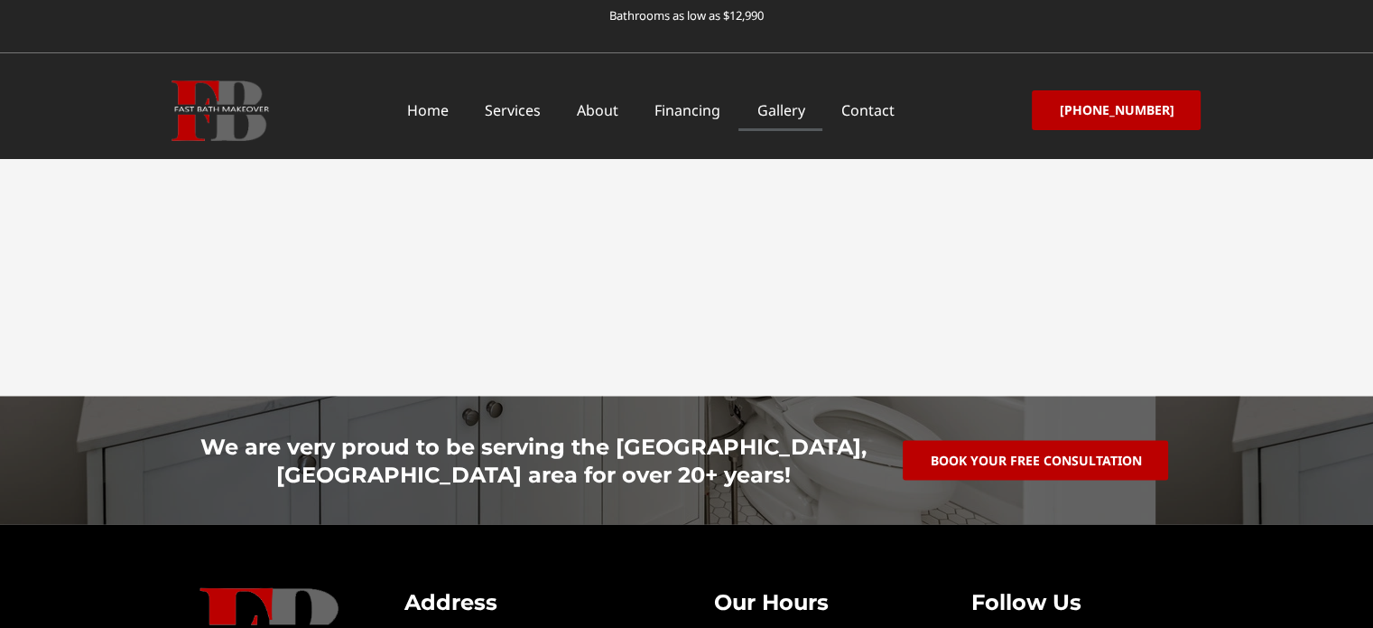
scroll to position [3482, 0]
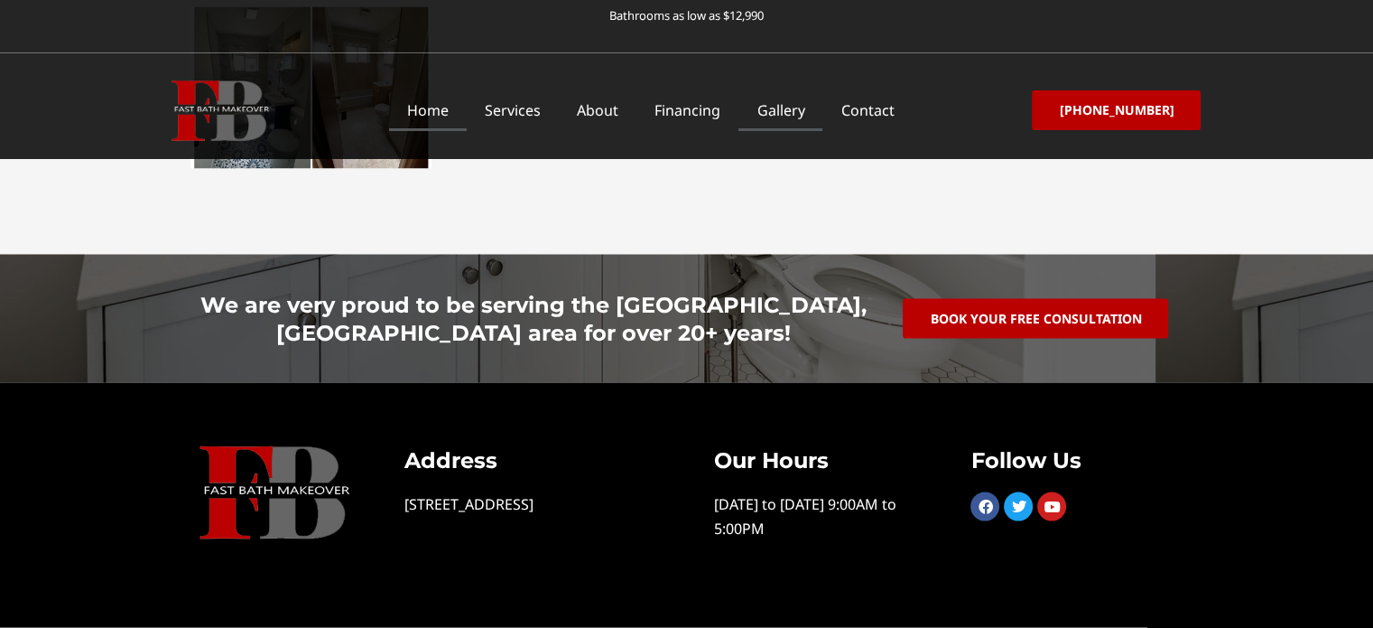
click at [457, 113] on link "Home" at bounding box center [428, 110] width 78 height 42
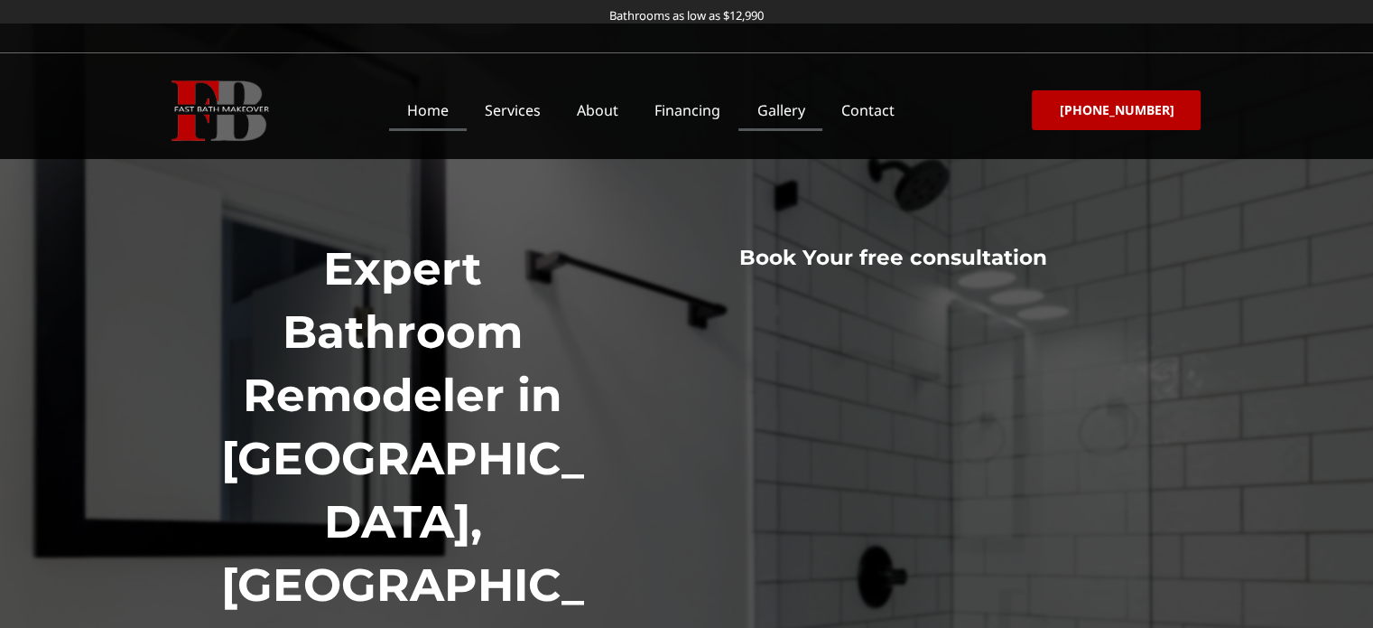
click at [784, 110] on link "Gallery" at bounding box center [781, 110] width 84 height 42
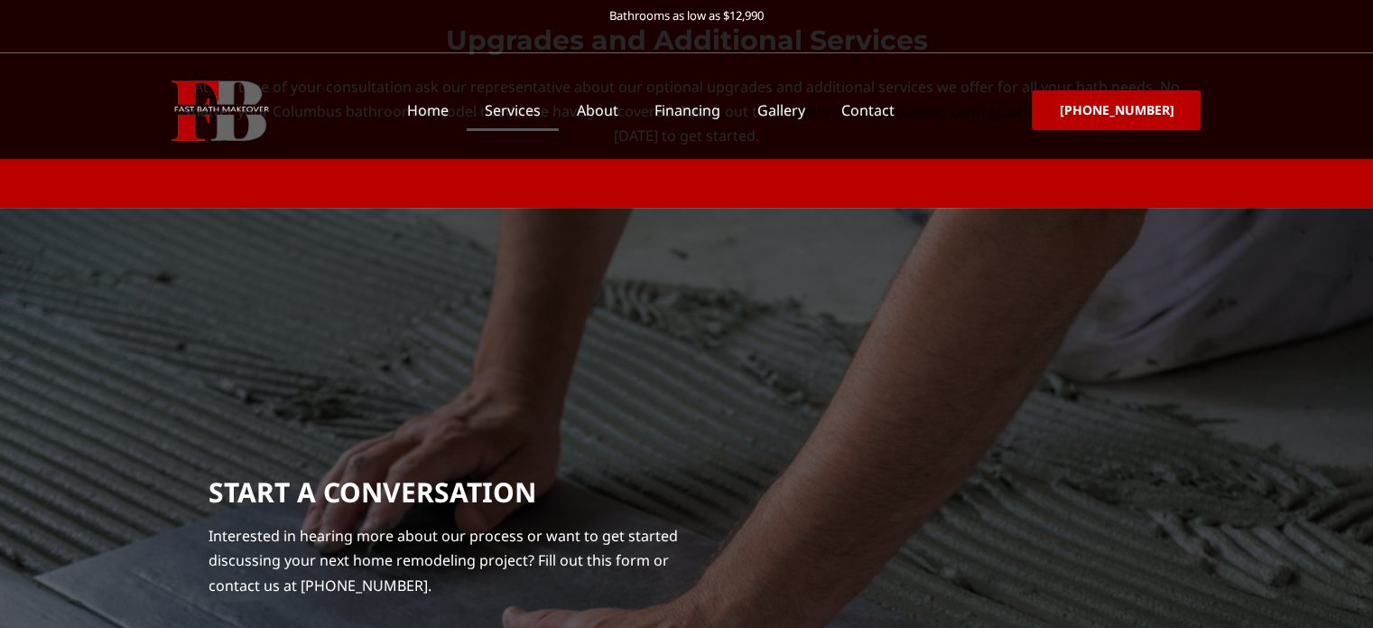
scroll to position [8397, 0]
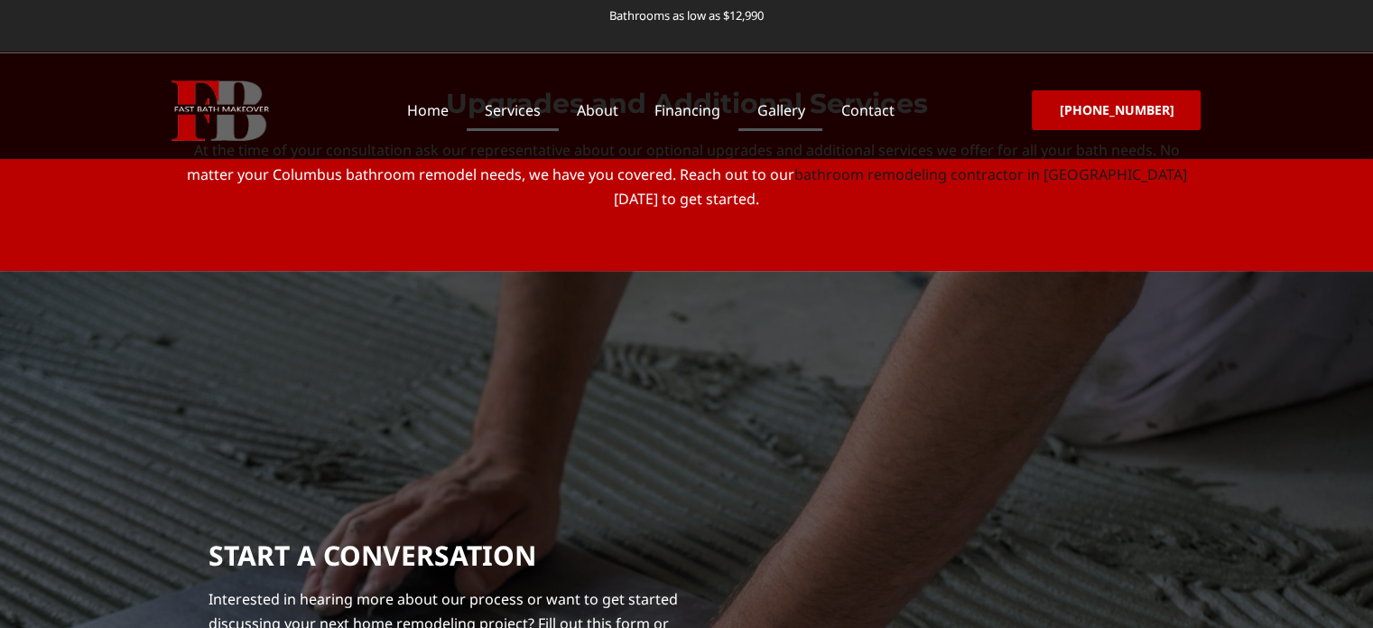
click at [814, 111] on link "Gallery" at bounding box center [781, 110] width 84 height 42
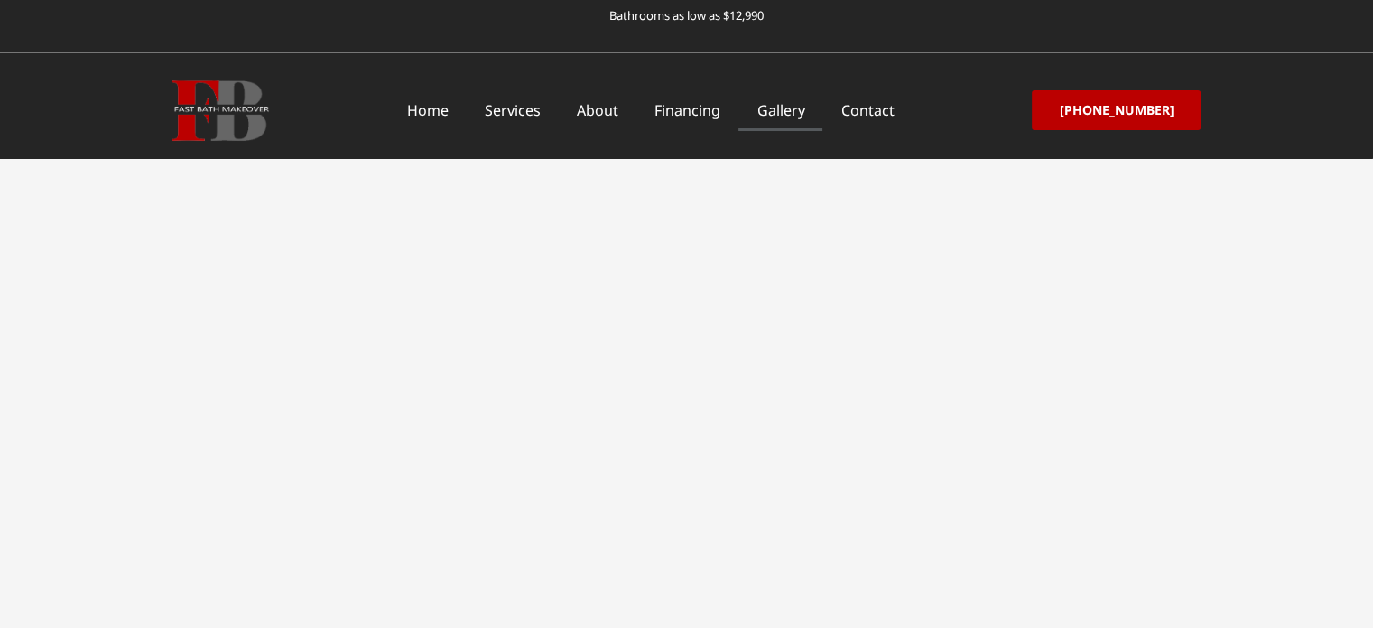
scroll to position [3048, 0]
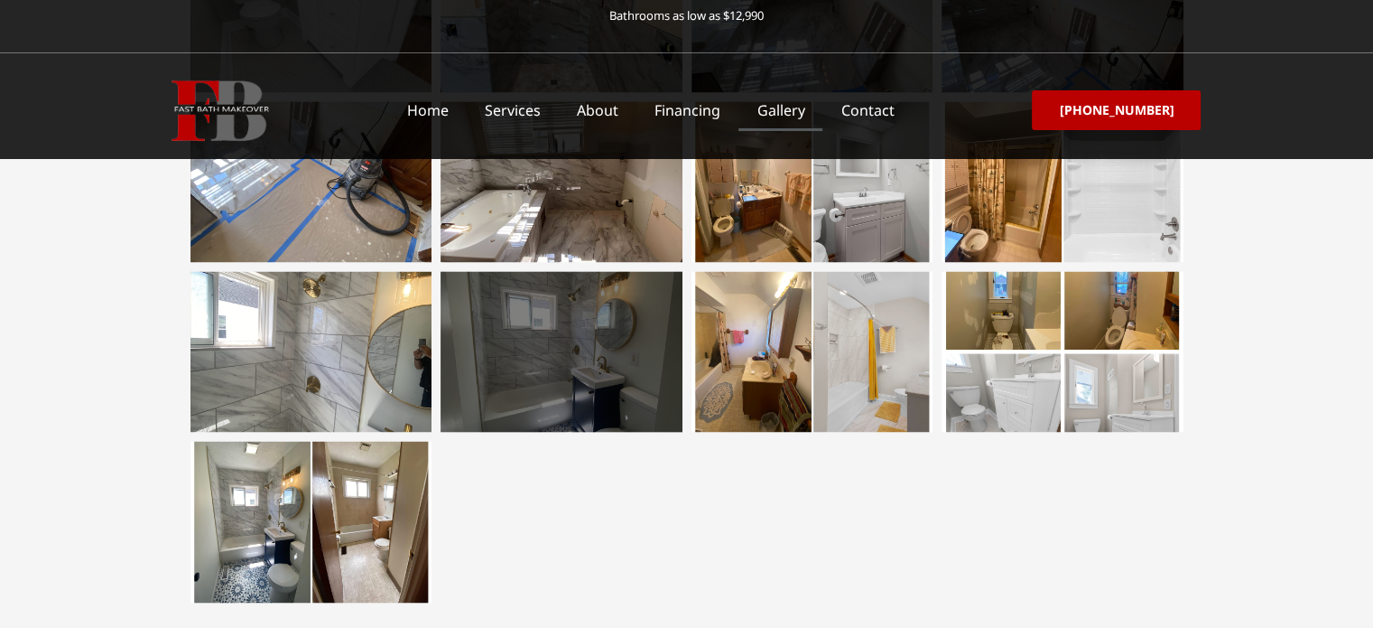
click at [574, 321] on div at bounding box center [562, 351] width 242 height 161
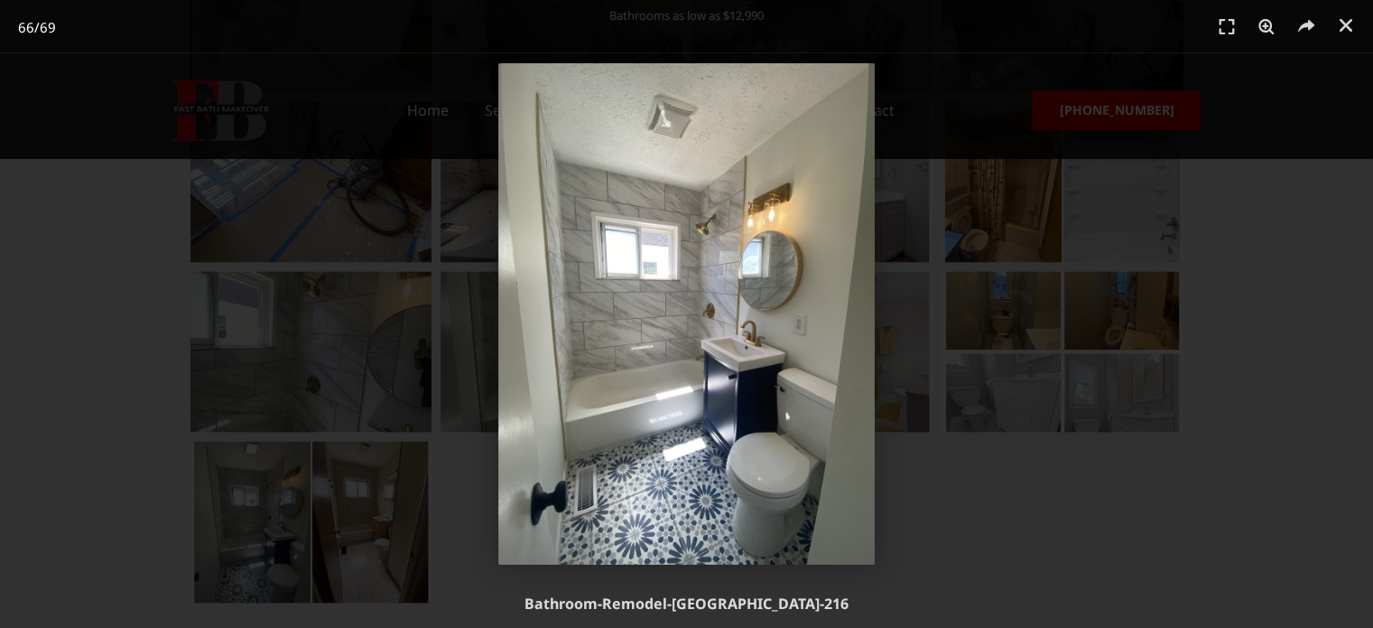
click at [937, 438] on div "66 / 69" at bounding box center [686, 313] width 1247 height 501
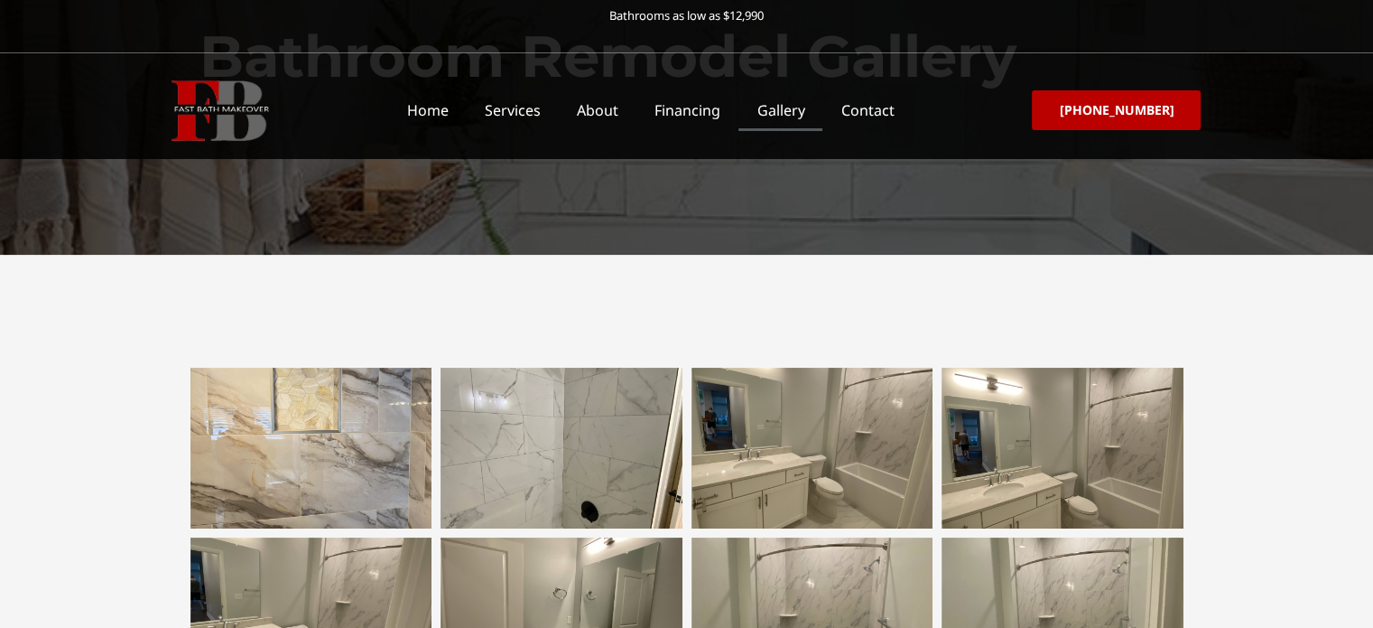
scroll to position [0, 0]
